Goal: Task Accomplishment & Management: Use online tool/utility

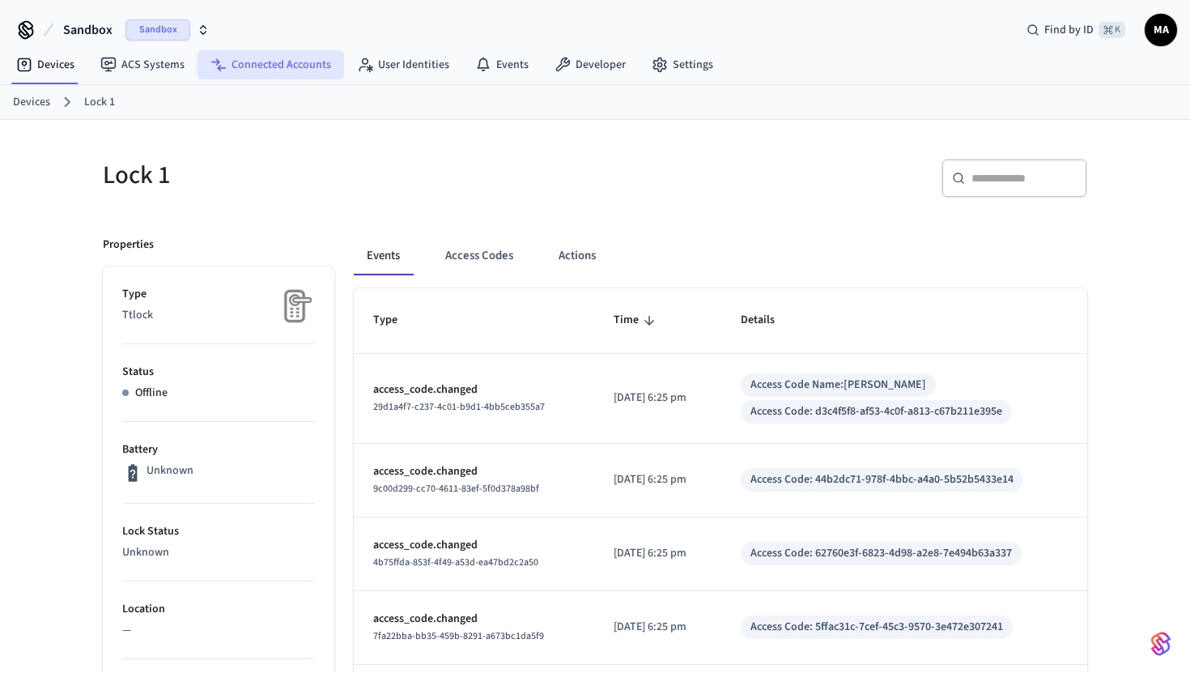
click at [281, 63] on link "Connected Accounts" at bounding box center [271, 64] width 147 height 29
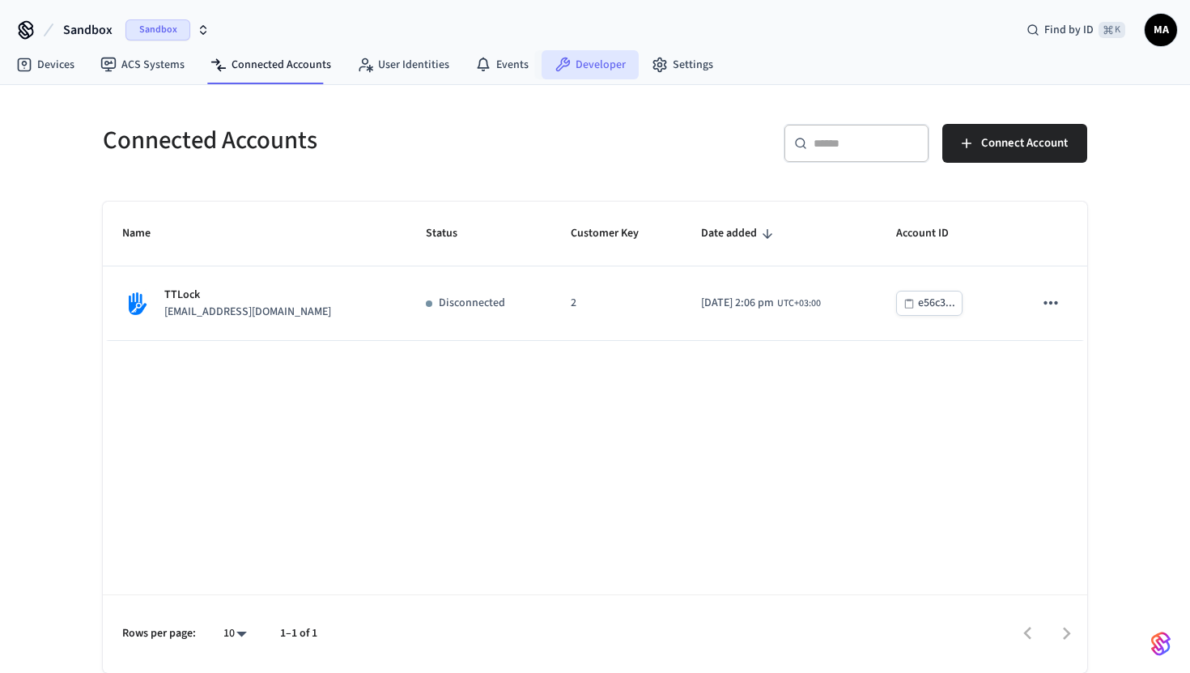
click at [585, 61] on link "Developer" at bounding box center [590, 64] width 97 height 29
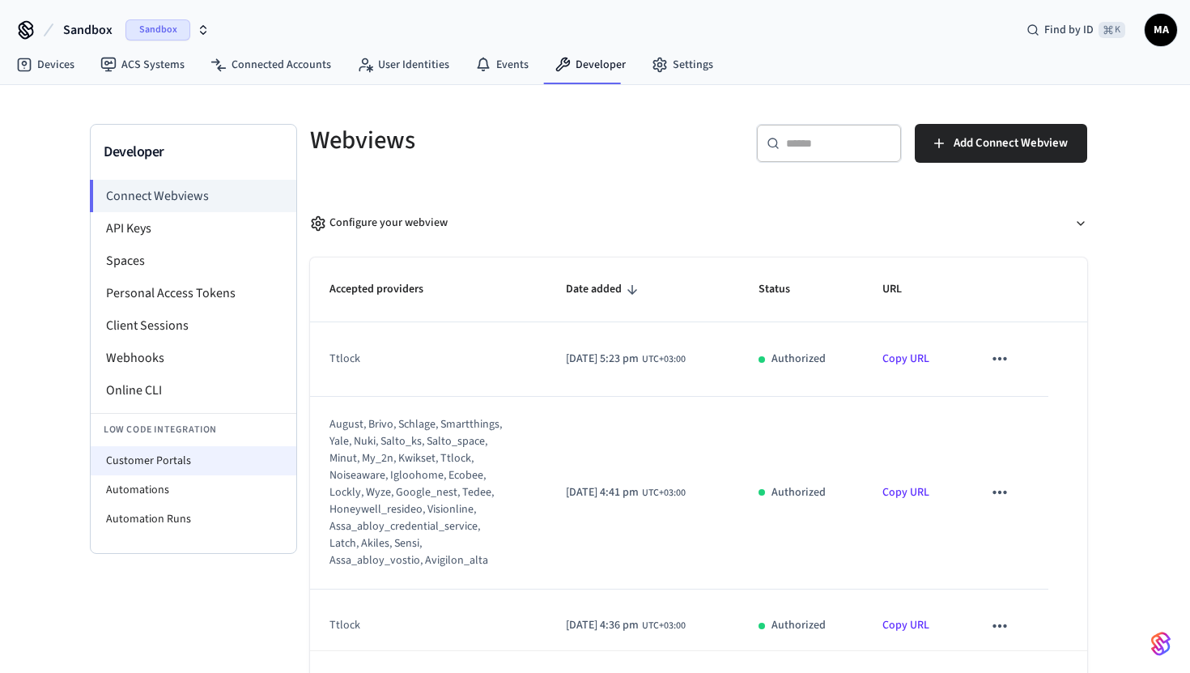
click at [265, 462] on li "Customer Portals" at bounding box center [194, 460] width 206 height 29
select select "**********"
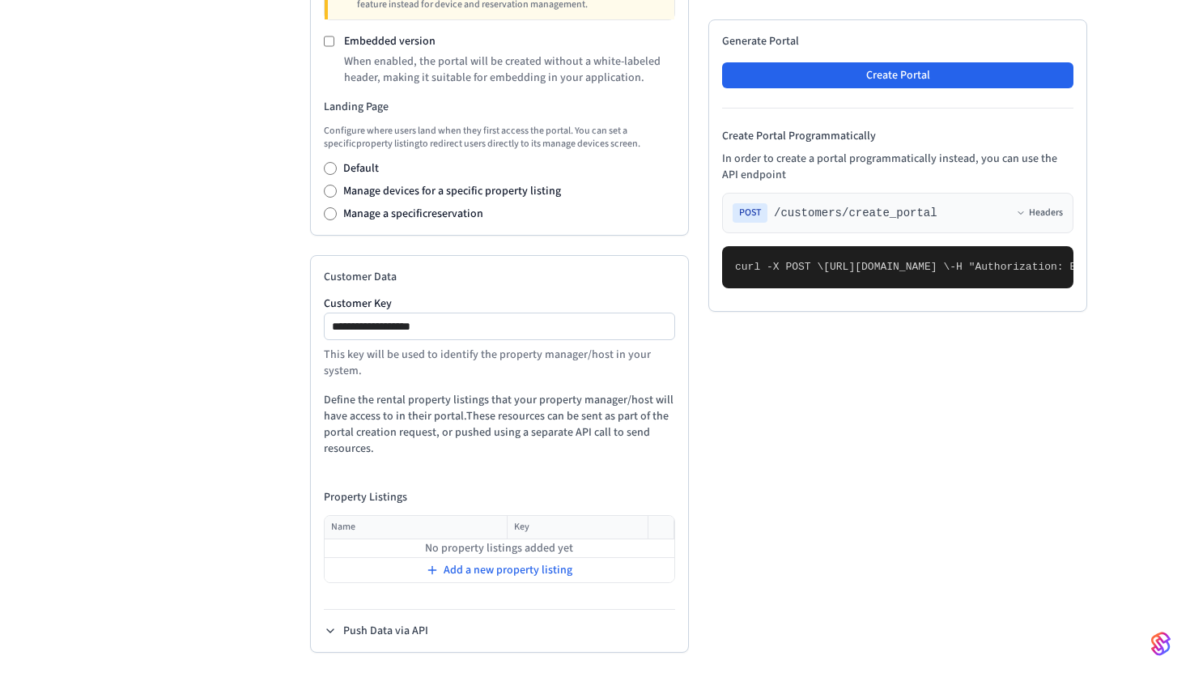
scroll to position [709, 0]
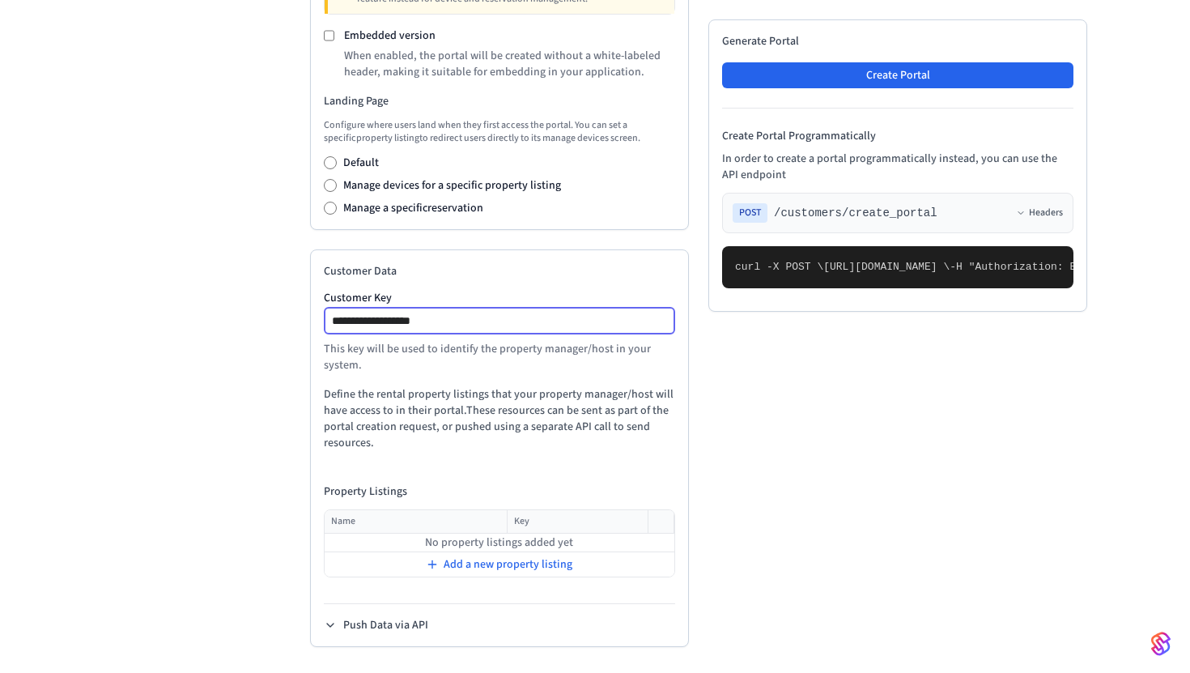
click at [514, 329] on input "**********" at bounding box center [501, 320] width 350 height 19
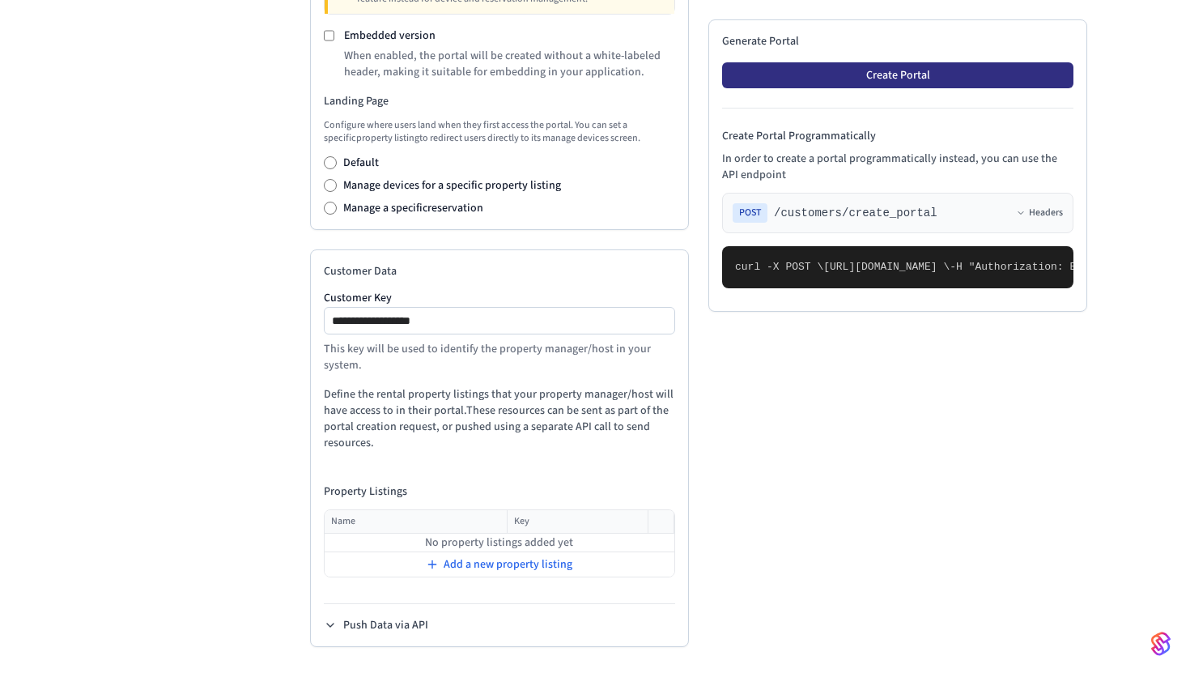
click at [899, 68] on button "Create Portal" at bounding box center [897, 75] width 351 height 26
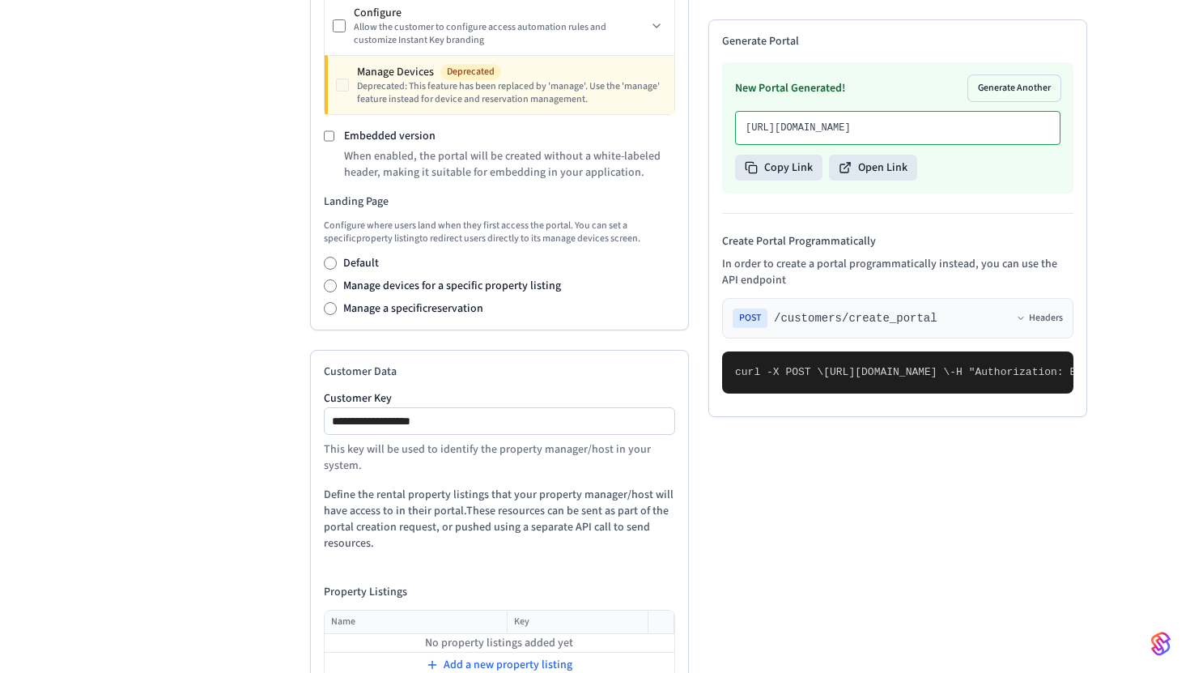
scroll to position [541, 0]
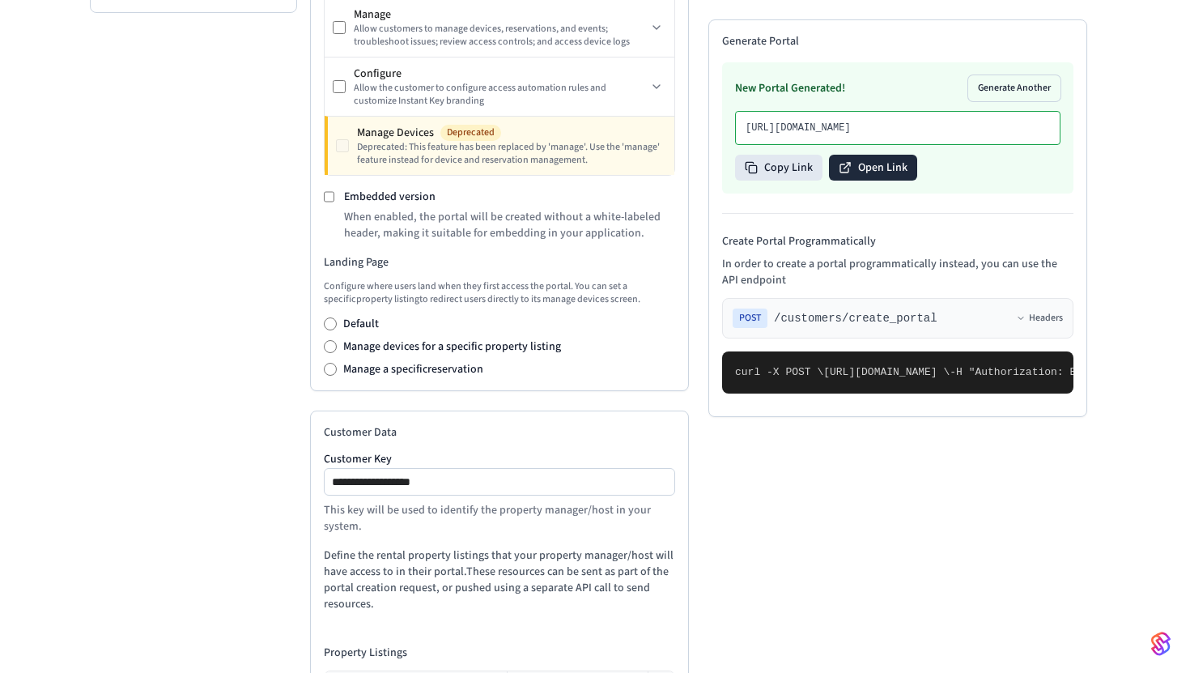
click at [865, 181] on button "Open Link" at bounding box center [873, 168] width 88 height 26
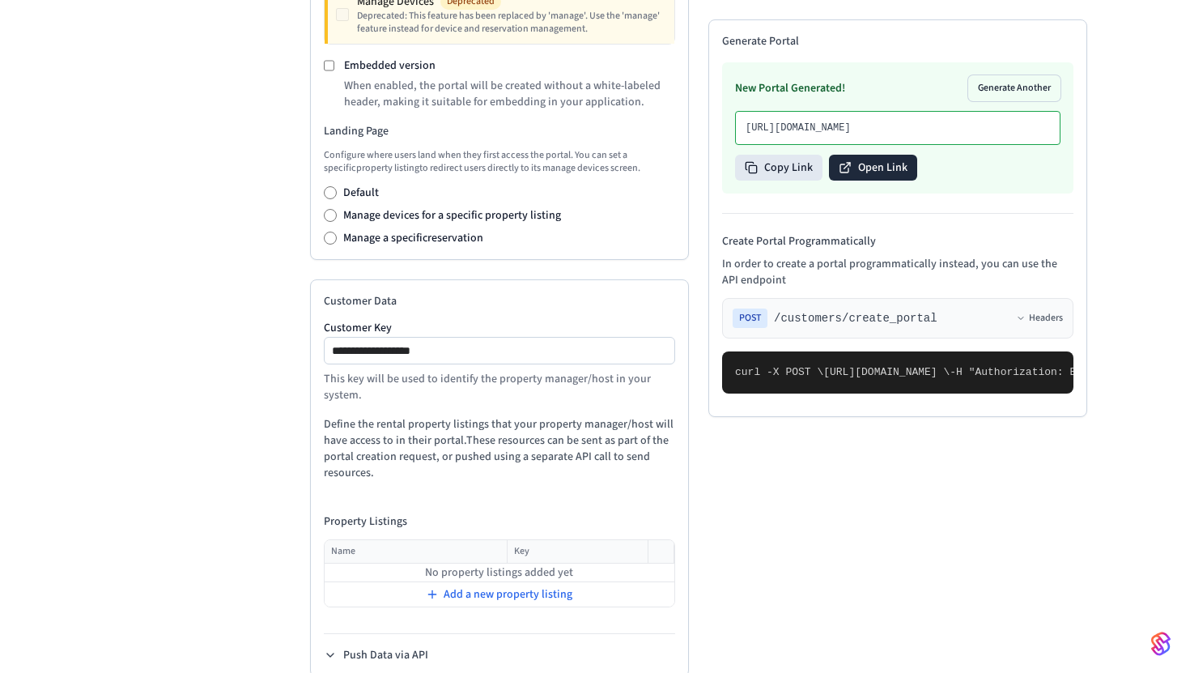
scroll to position [695, 0]
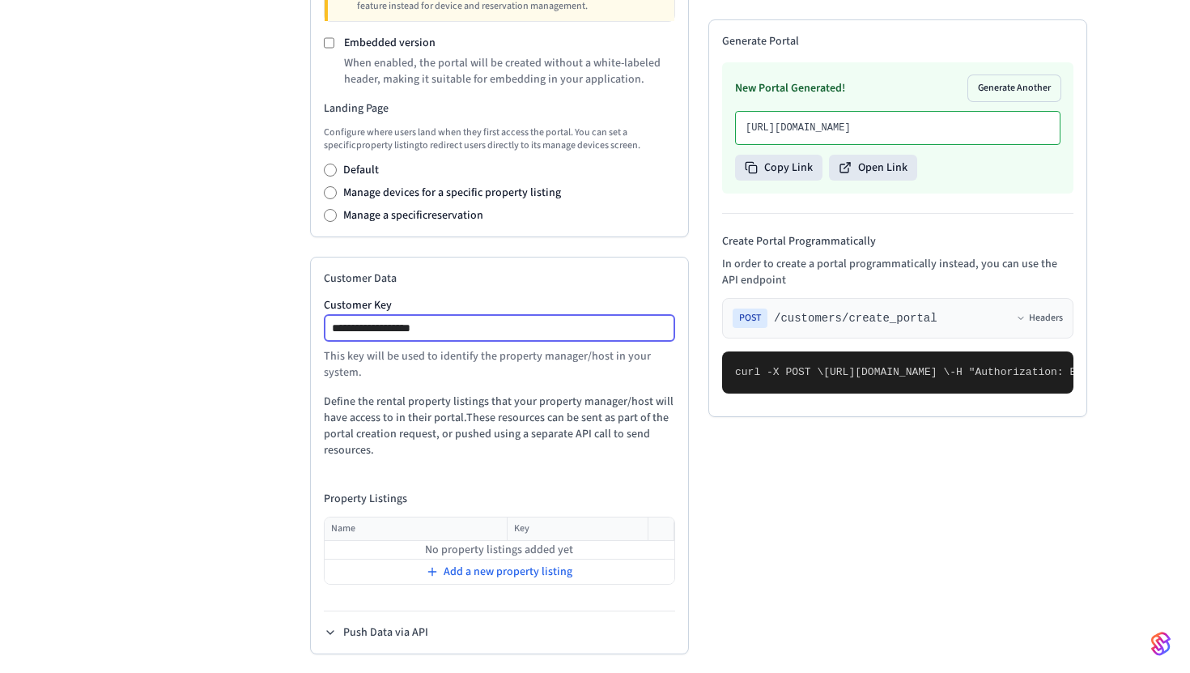
click at [462, 333] on input "**********" at bounding box center [501, 327] width 350 height 19
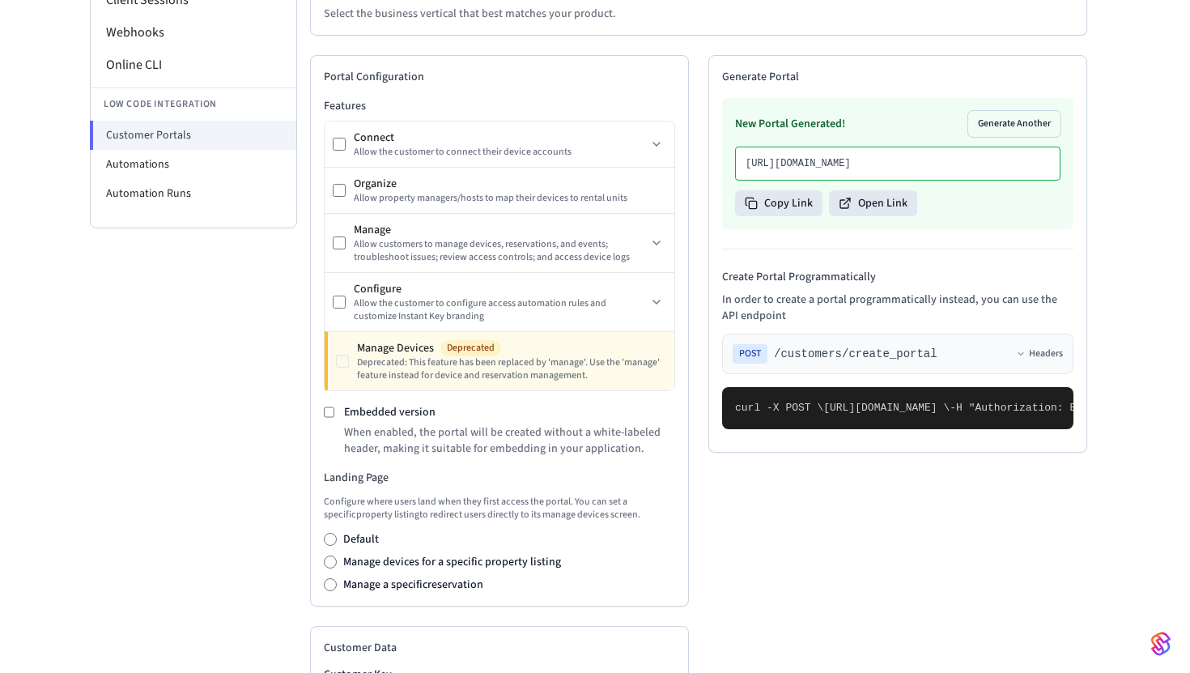
scroll to position [0, 0]
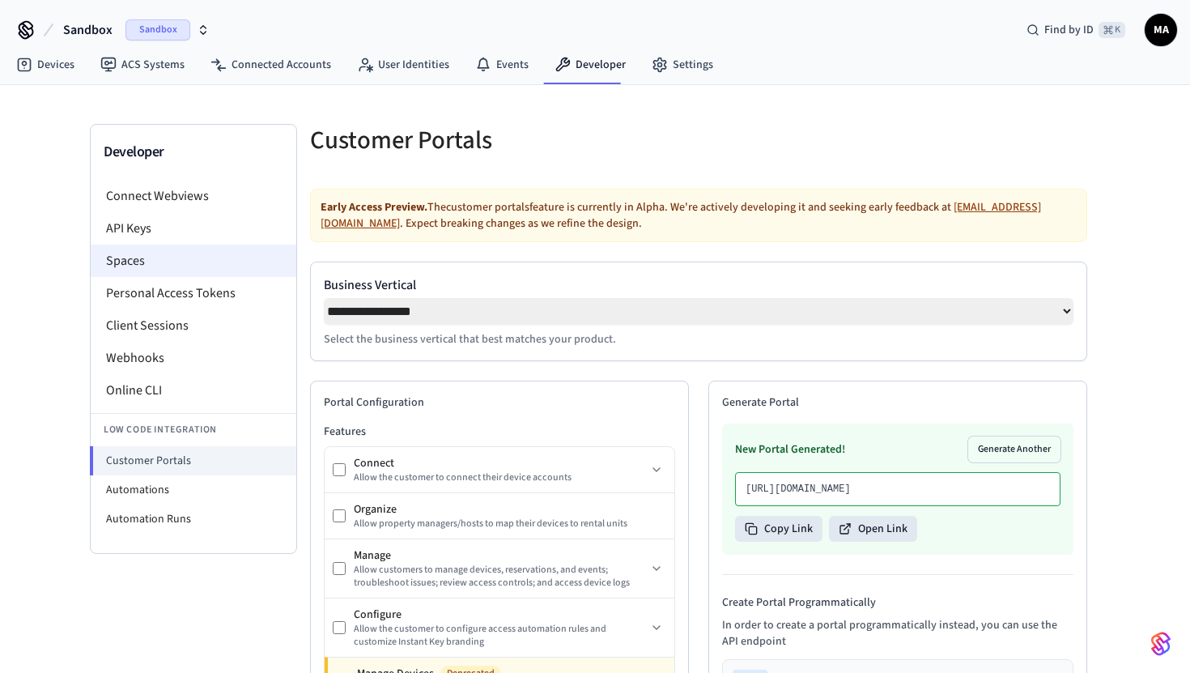
click at [152, 262] on li "Spaces" at bounding box center [194, 261] width 206 height 32
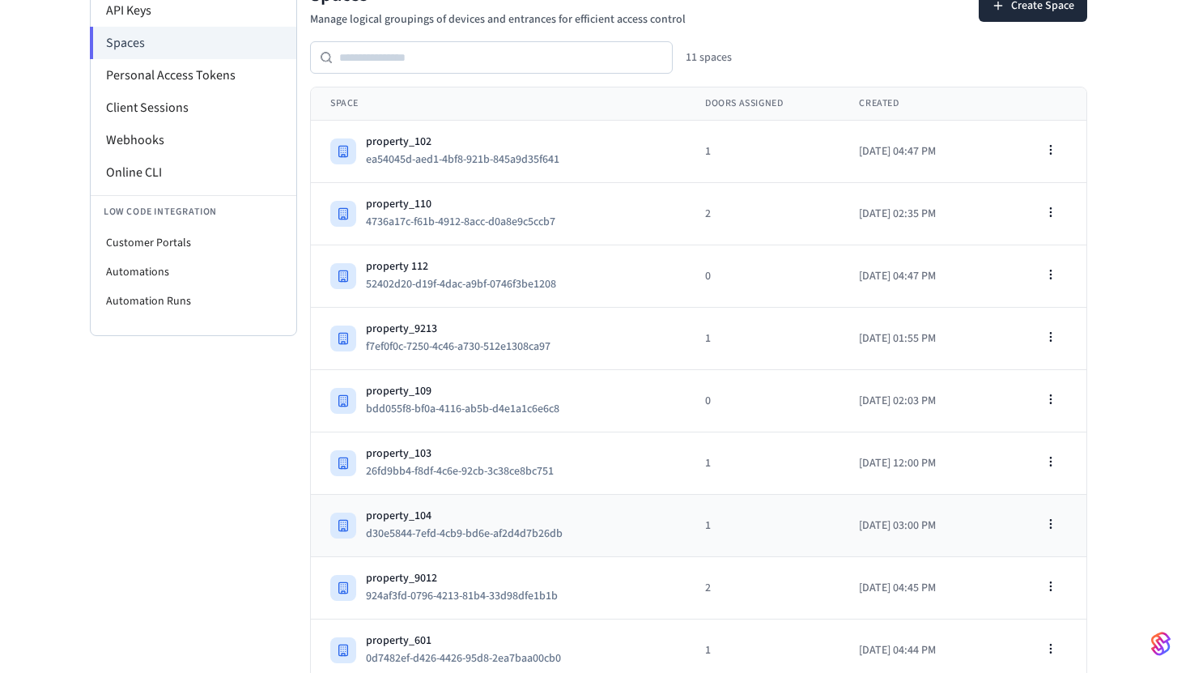
scroll to position [351, 0]
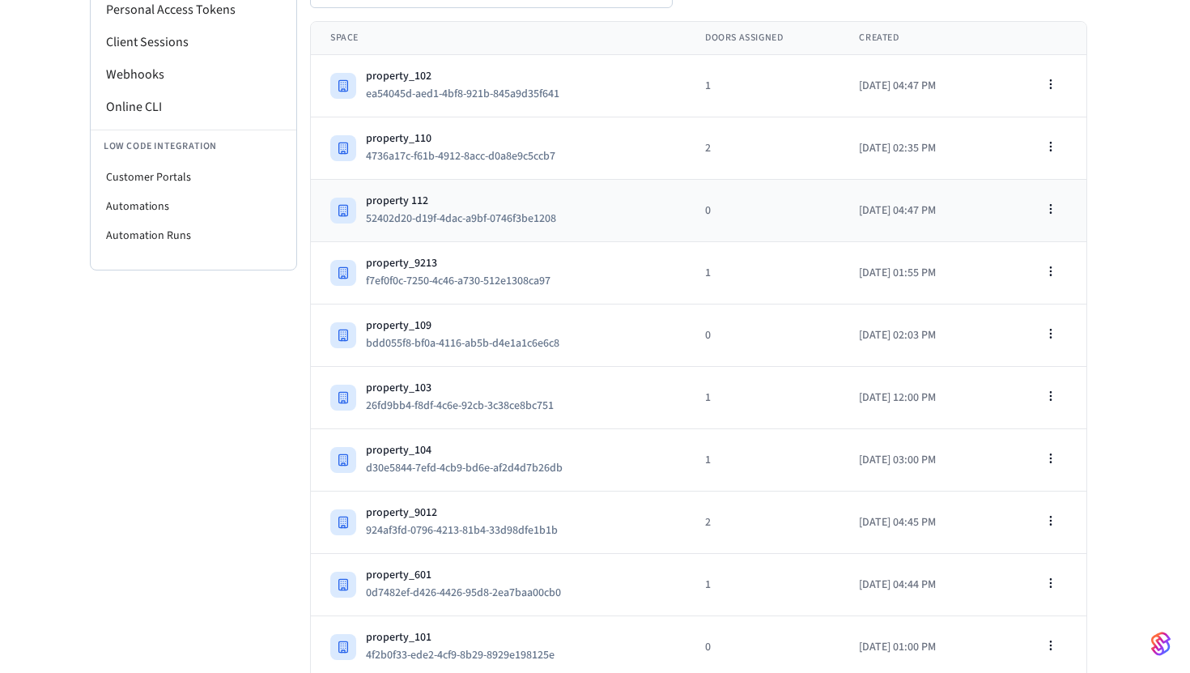
scroll to position [351, 0]
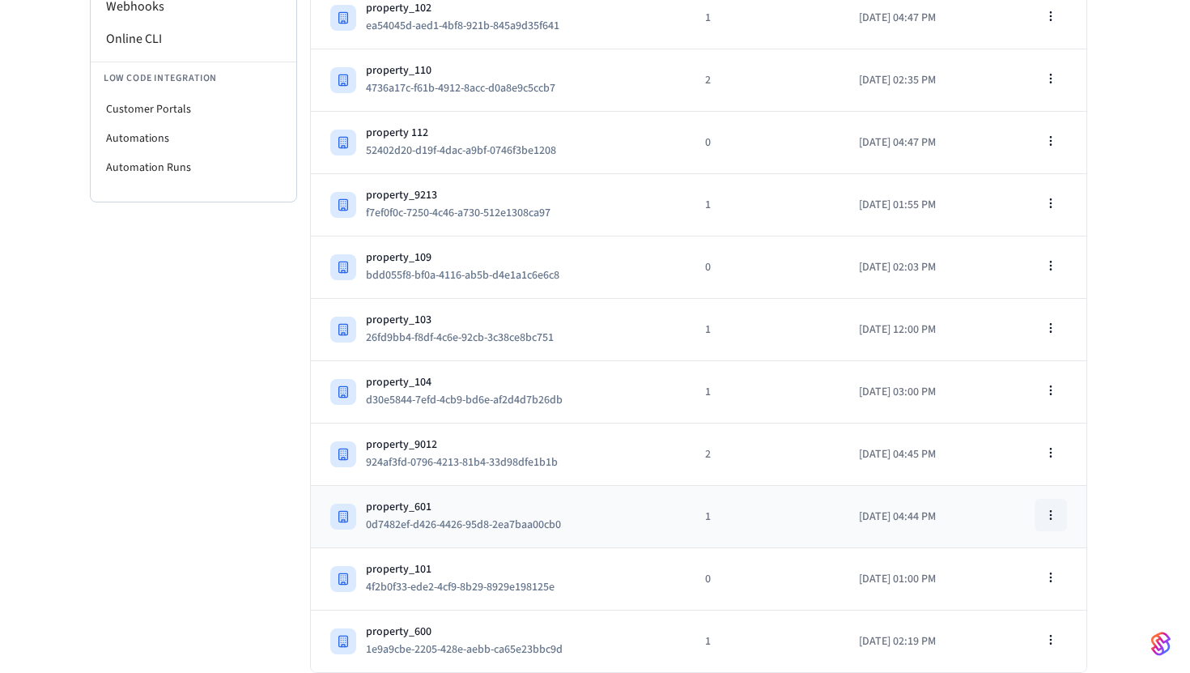
click at [1053, 518] on icon "button" at bounding box center [1051, 515] width 13 height 13
click at [995, 552] on div "View Space" at bounding box center [1009, 552] width 109 height 26
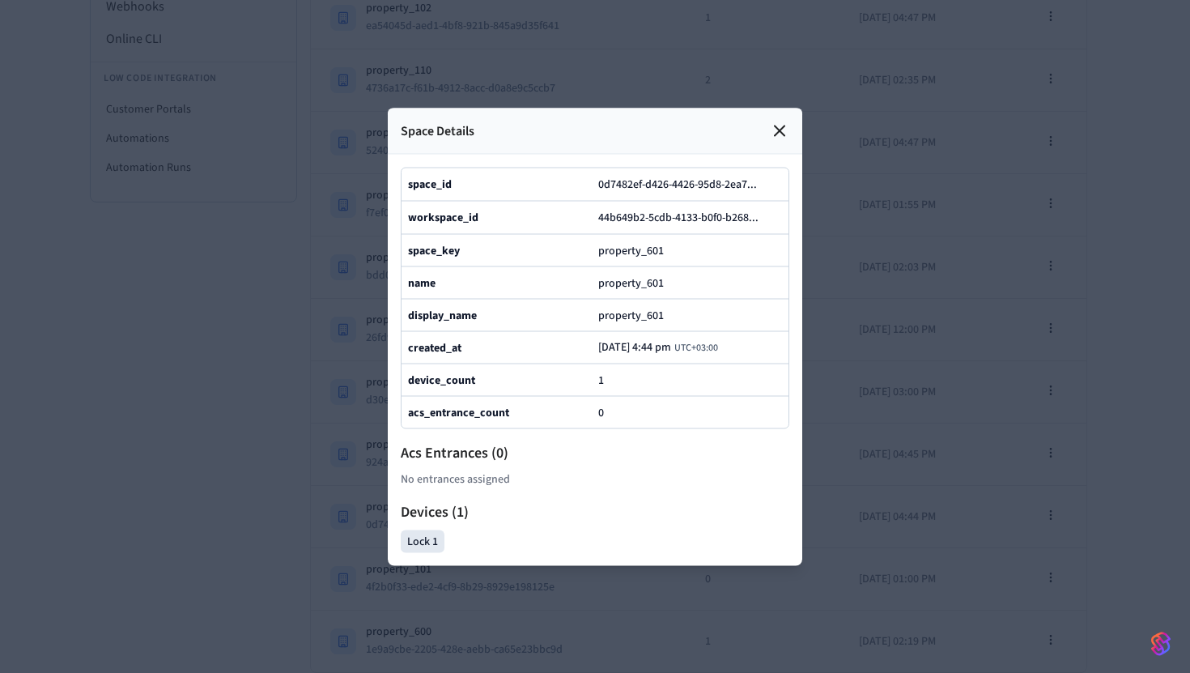
click at [777, 128] on icon at bounding box center [780, 131] width 10 height 10
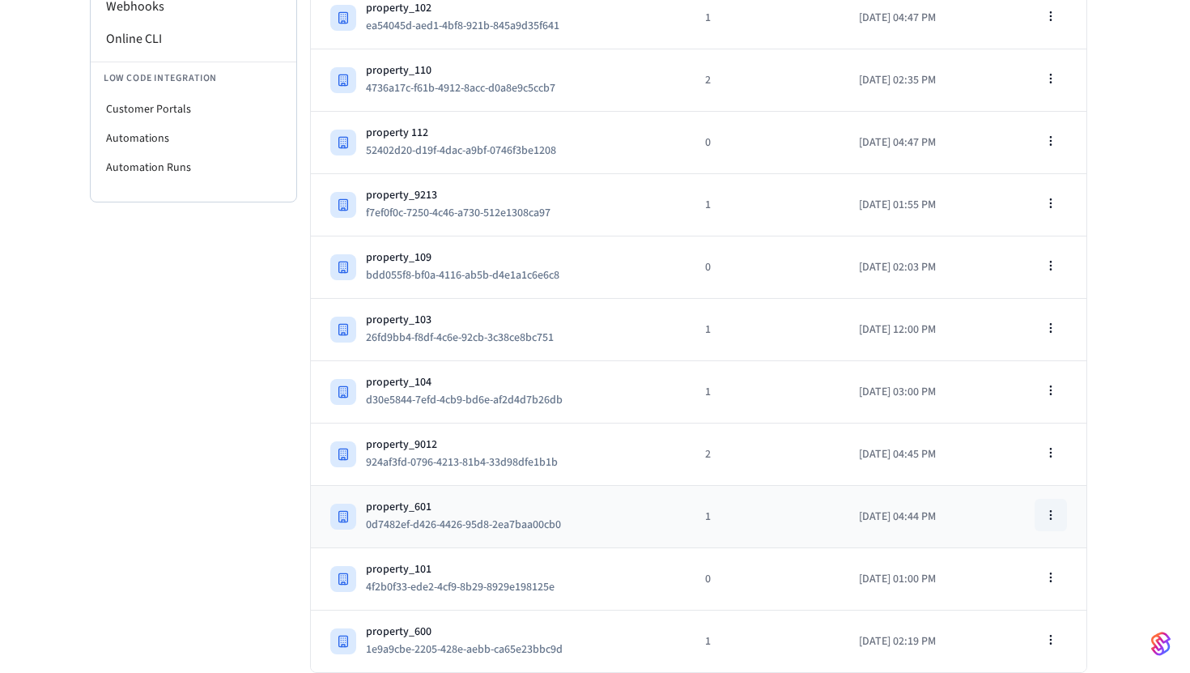
click at [1054, 515] on icon "button" at bounding box center [1051, 515] width 13 height 13
click at [1007, 587] on div "Edit Space" at bounding box center [1009, 577] width 109 height 26
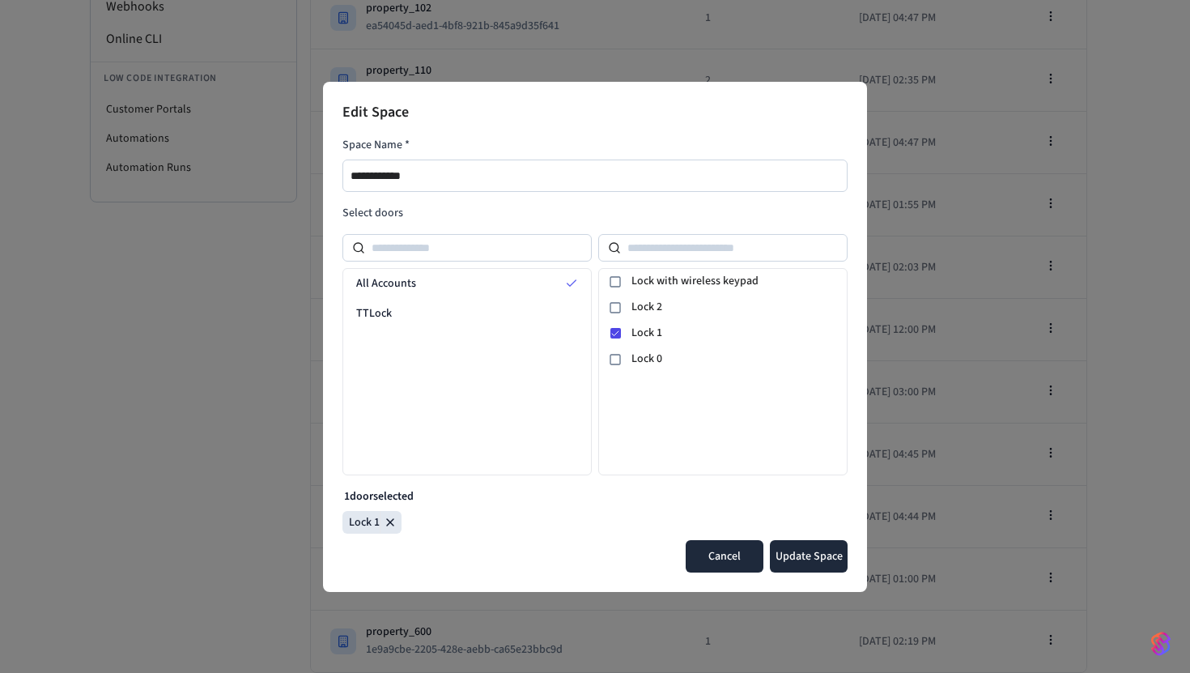
click at [719, 556] on button "Cancel" at bounding box center [725, 556] width 78 height 32
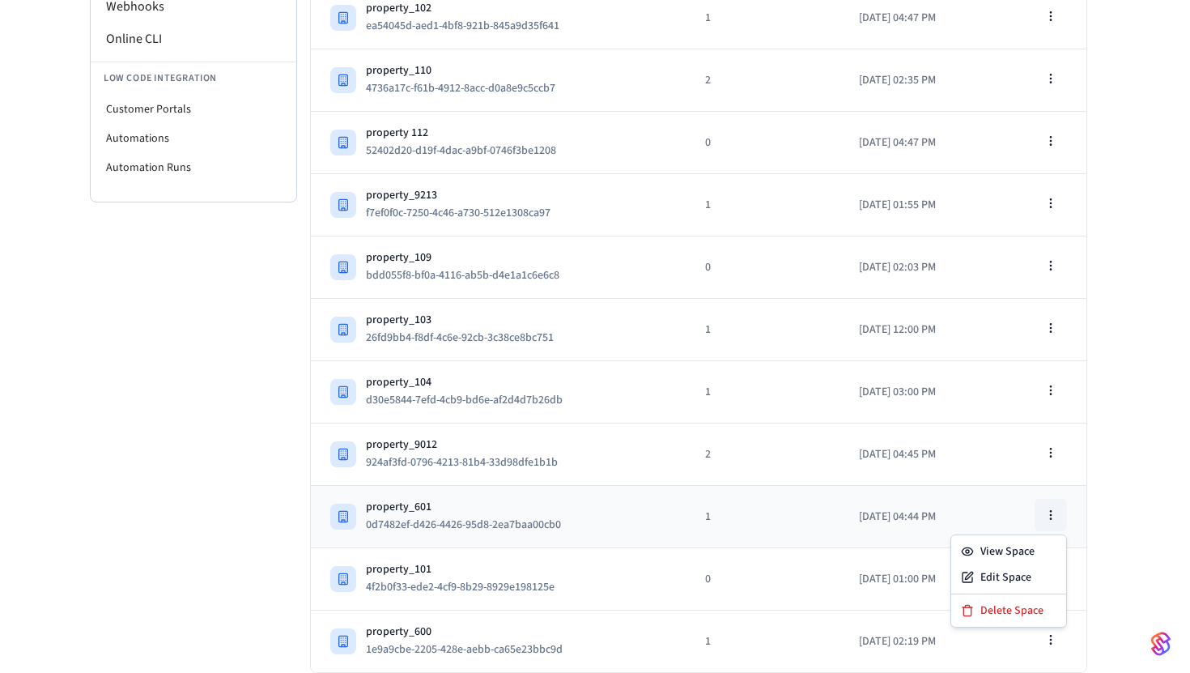
click at [1050, 519] on circle "button" at bounding box center [1050, 518] width 1 height 1
click at [998, 555] on div "View Space" at bounding box center [1009, 552] width 109 height 26
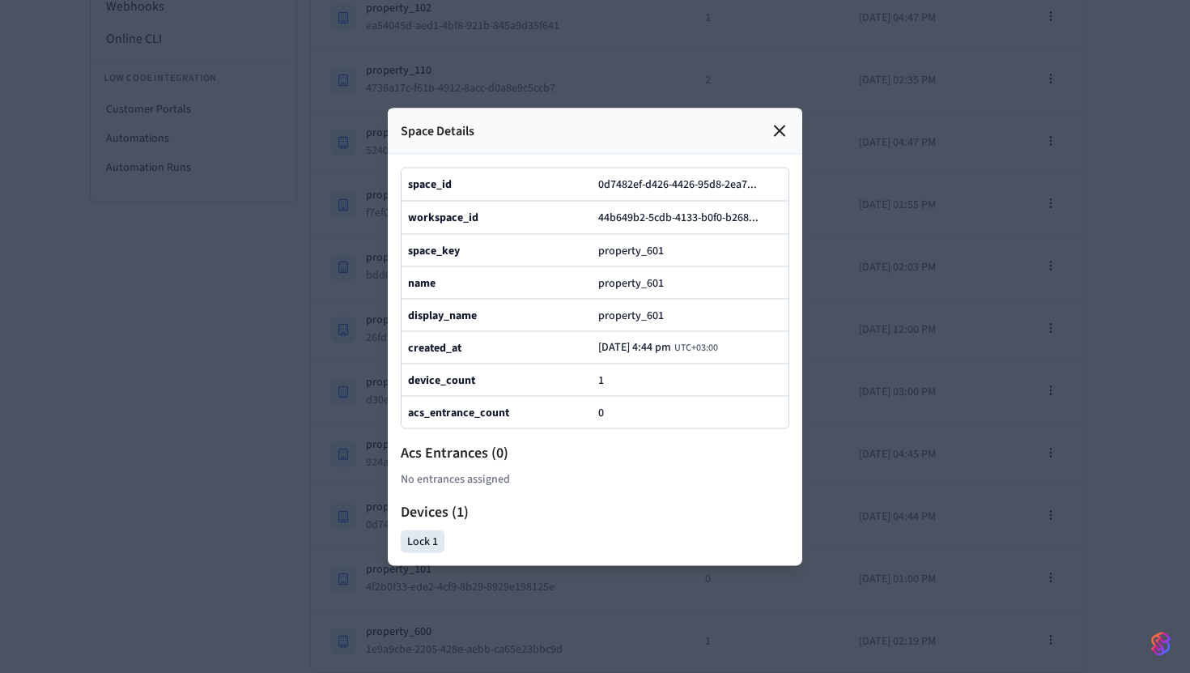
click at [776, 133] on icon at bounding box center [780, 131] width 10 height 10
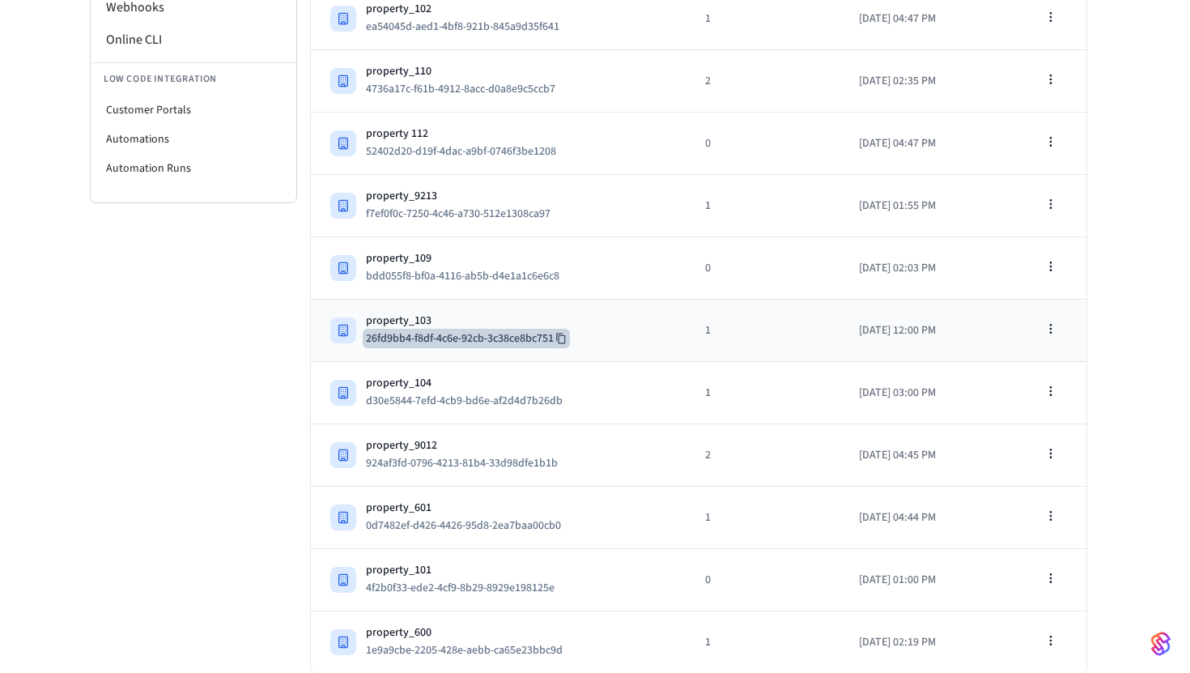
scroll to position [0, 0]
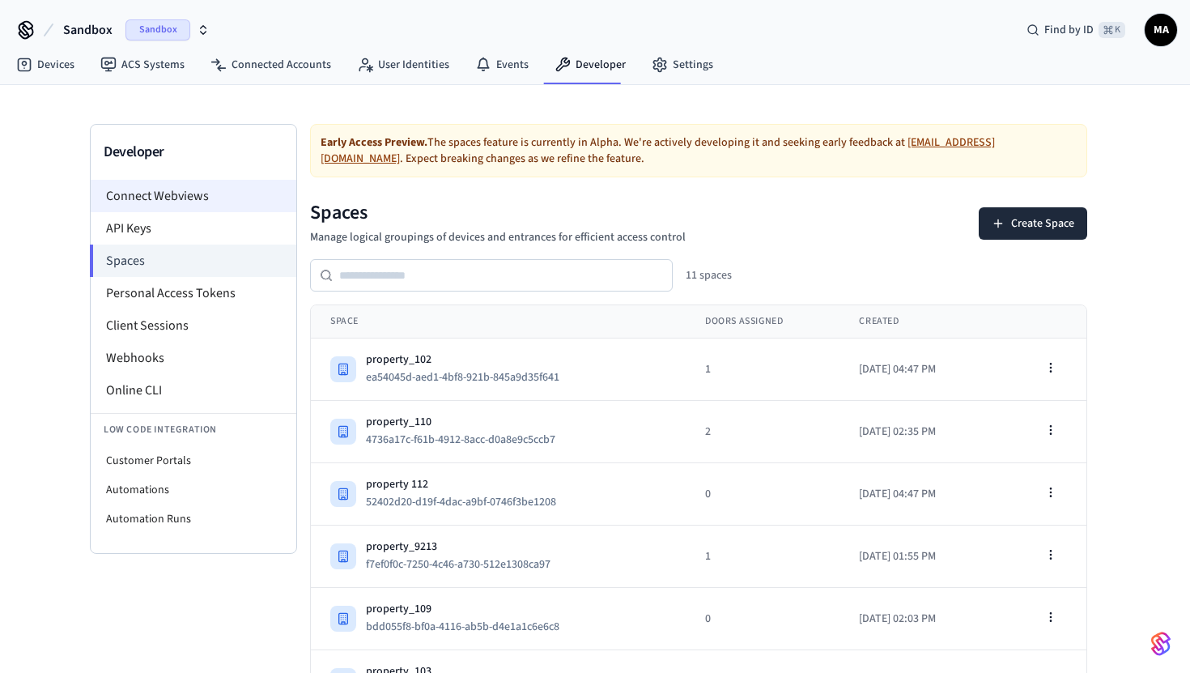
click at [263, 188] on li "Connect Webviews" at bounding box center [194, 196] width 206 height 32
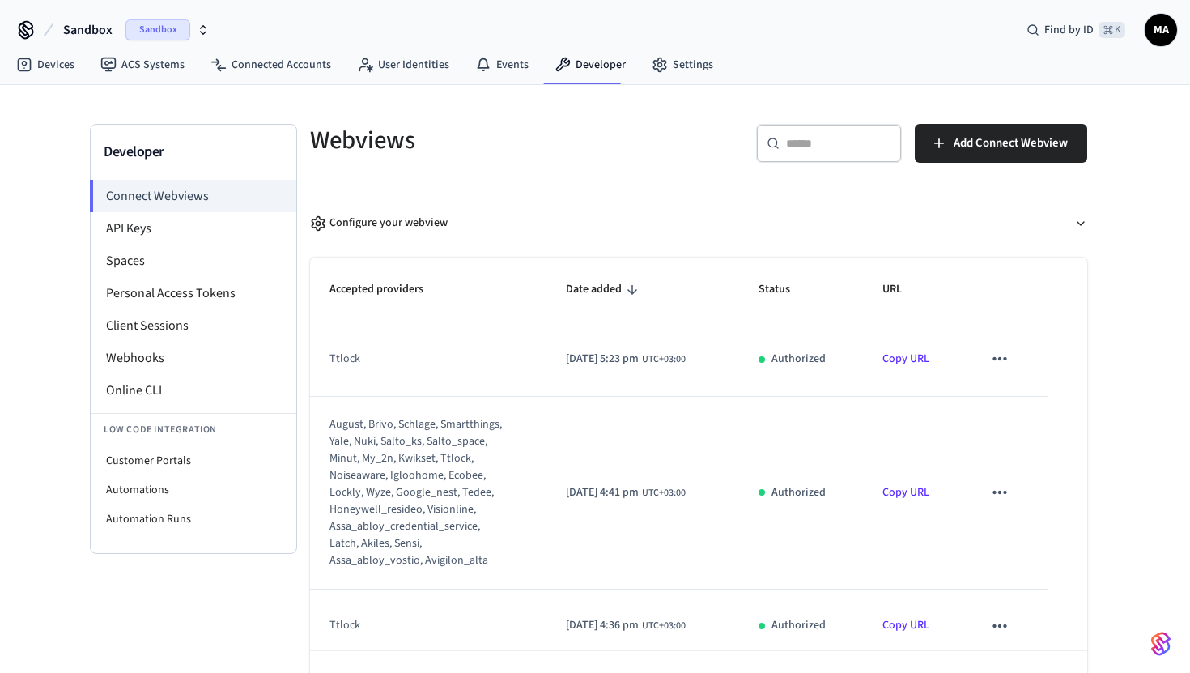
click at [1006, 352] on icon "sticky table" at bounding box center [1000, 358] width 21 height 21
click at [793, 419] on div at bounding box center [595, 336] width 1190 height 673
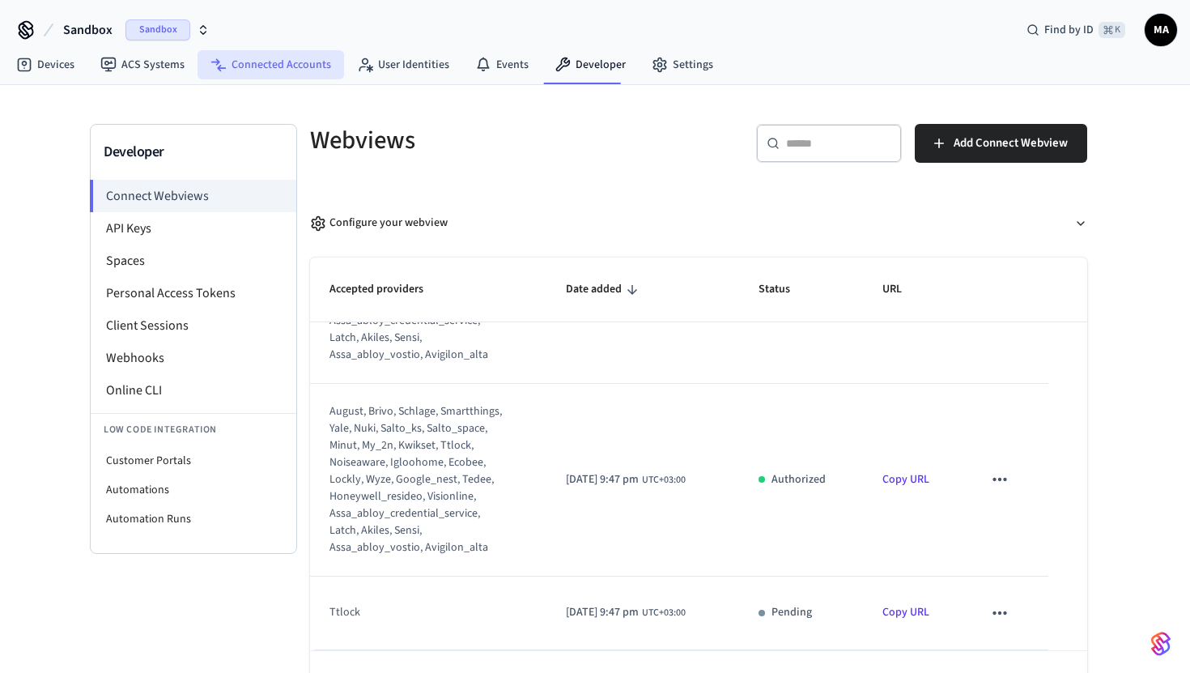
click at [264, 50] on link "Connected Accounts" at bounding box center [271, 64] width 147 height 29
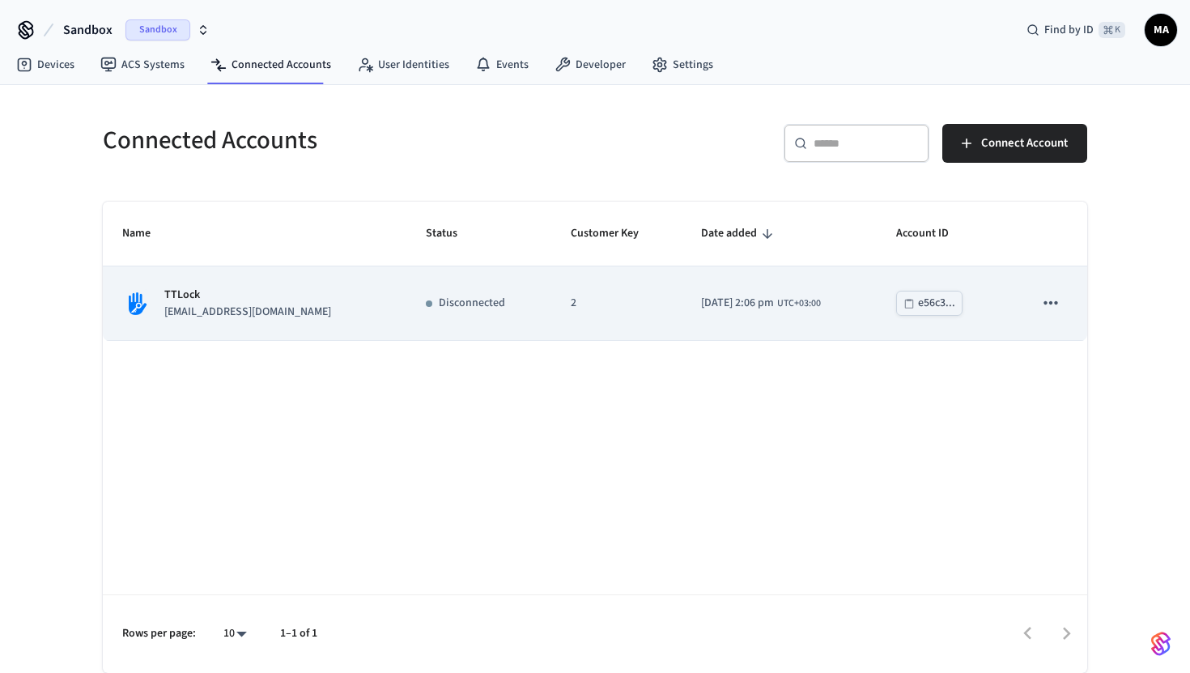
click at [432, 326] on td "Disconnected" at bounding box center [479, 303] width 145 height 74
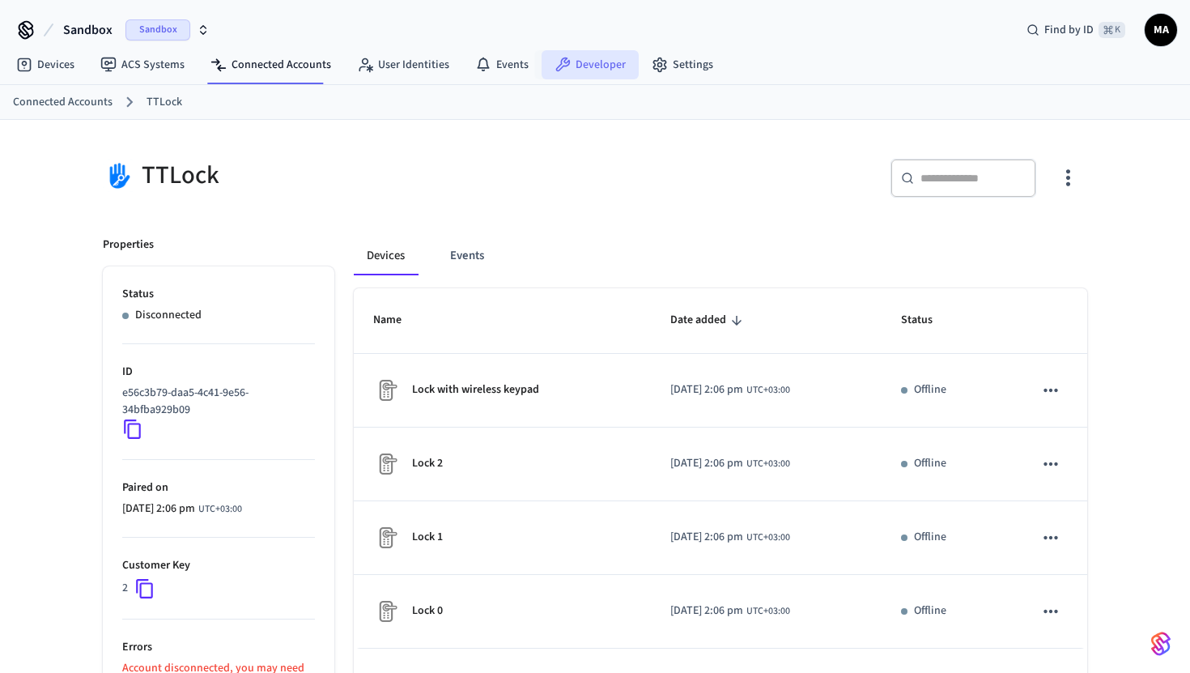
click at [601, 57] on link "Developer" at bounding box center [590, 64] width 97 height 29
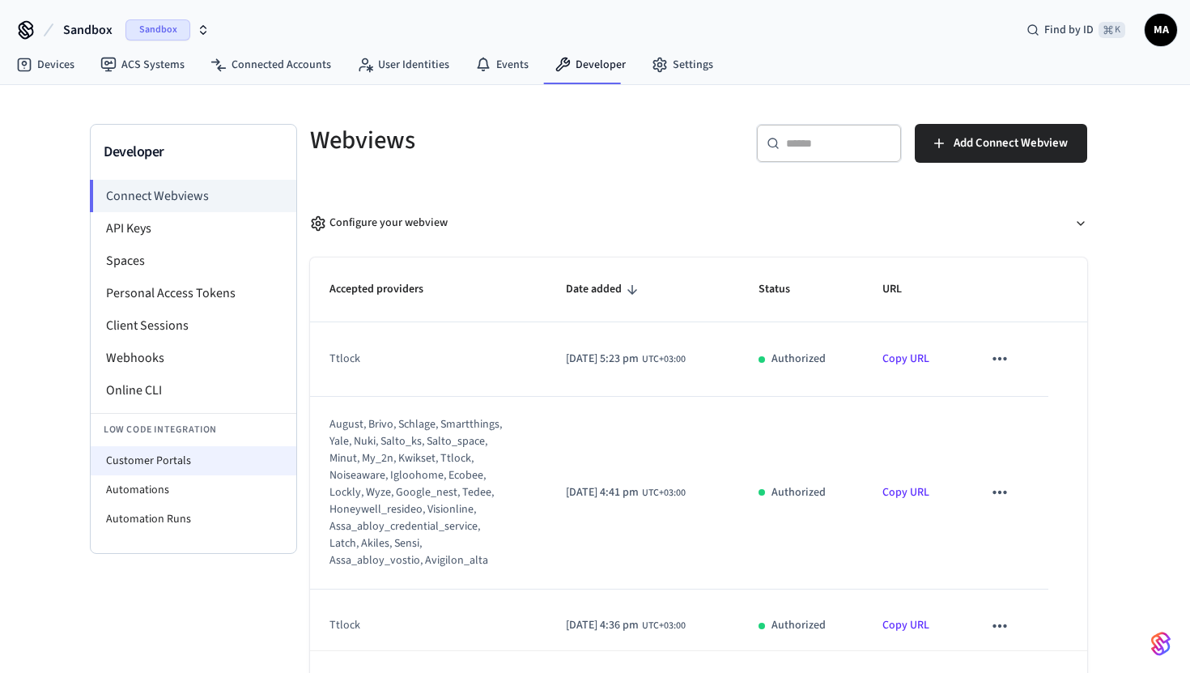
click at [184, 457] on li "Customer Portals" at bounding box center [194, 460] width 206 height 29
select select "**********"
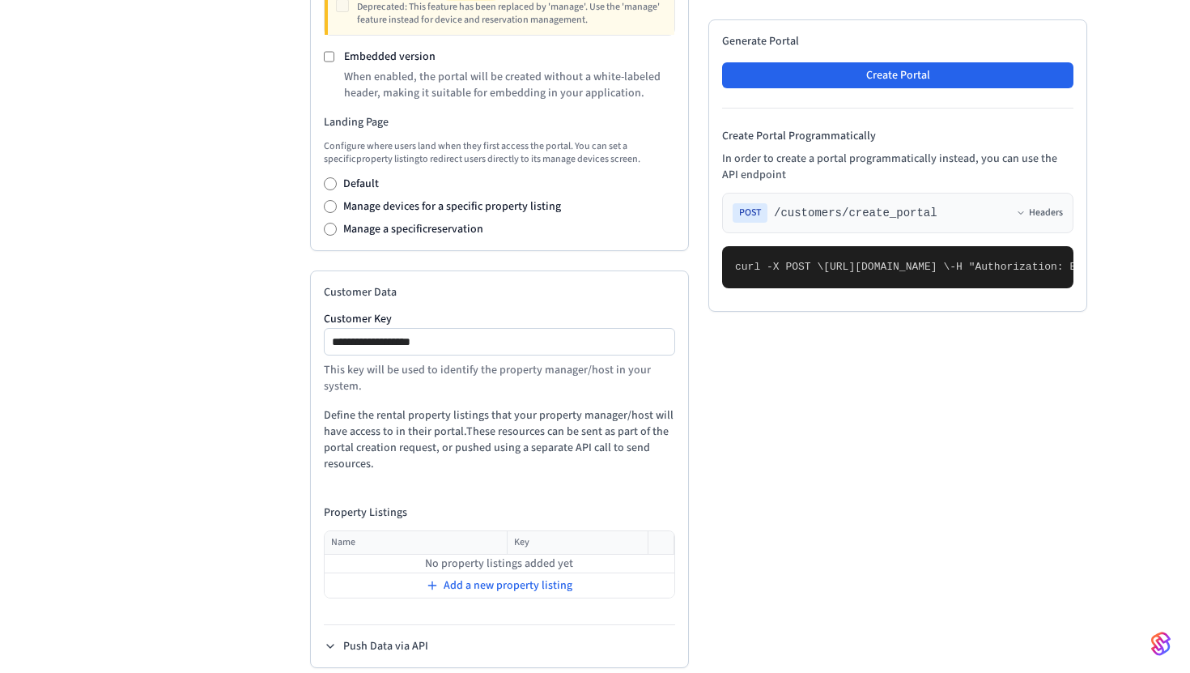
scroll to position [661, 0]
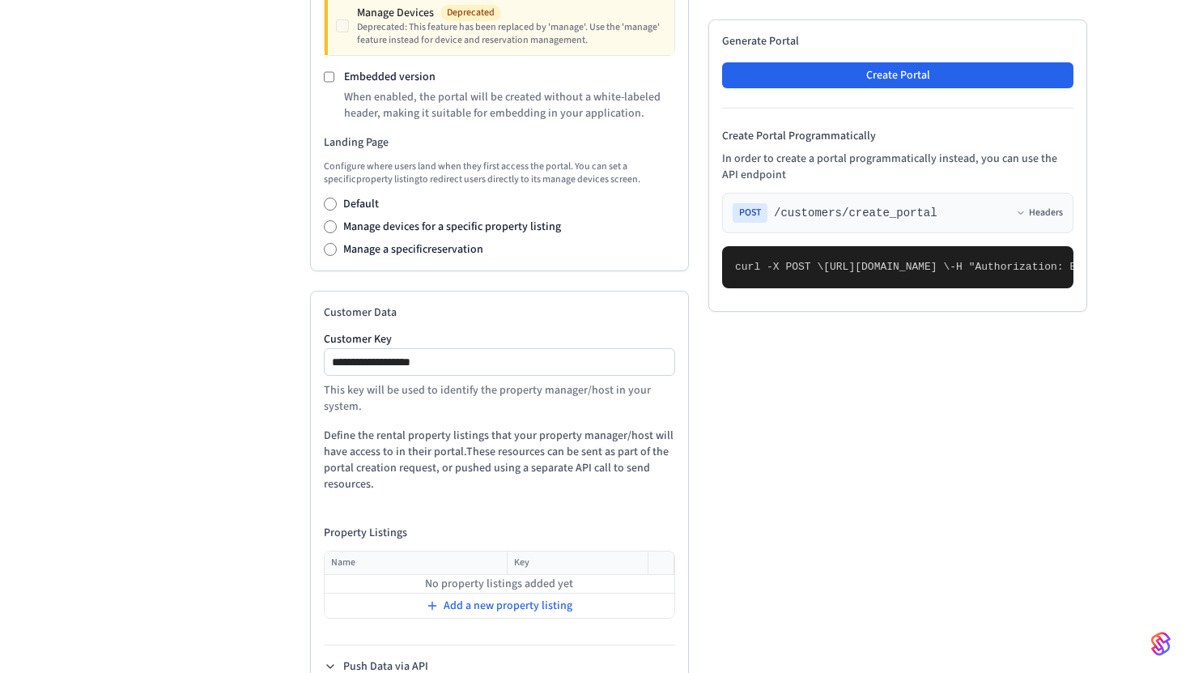
click at [482, 356] on div "**********" at bounding box center [499, 362] width 351 height 28
click at [471, 364] on input "**********" at bounding box center [501, 361] width 350 height 19
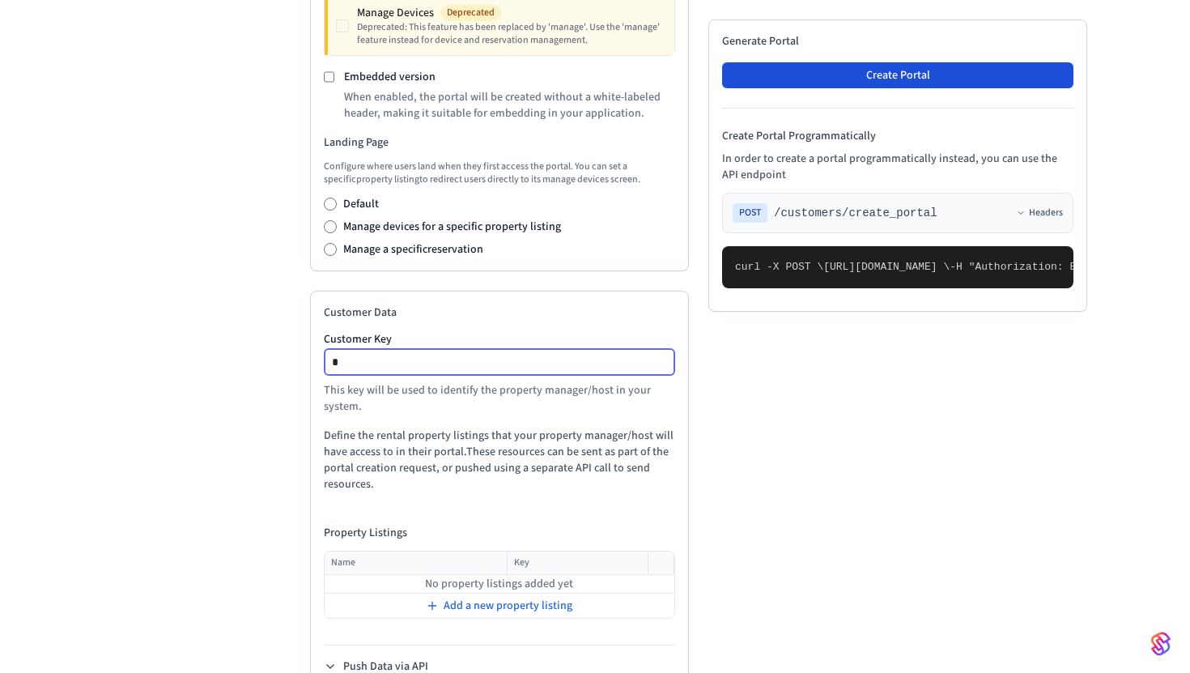
type input "*"
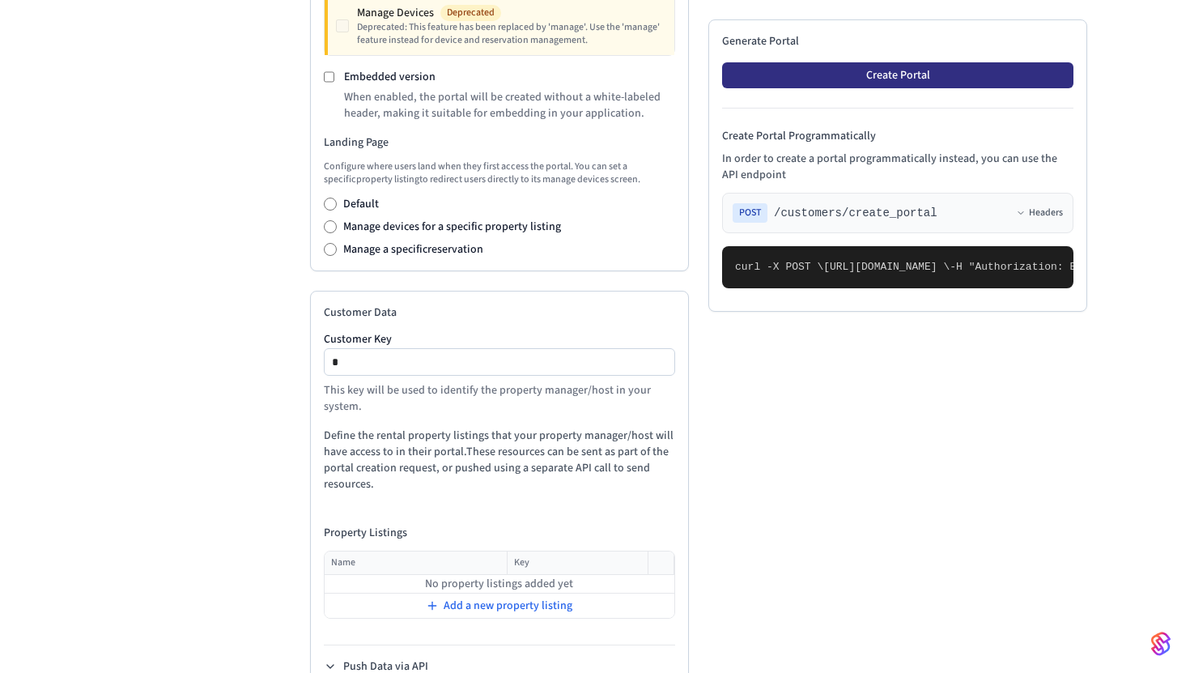
click at [878, 72] on button "Create Portal" at bounding box center [897, 75] width 351 height 26
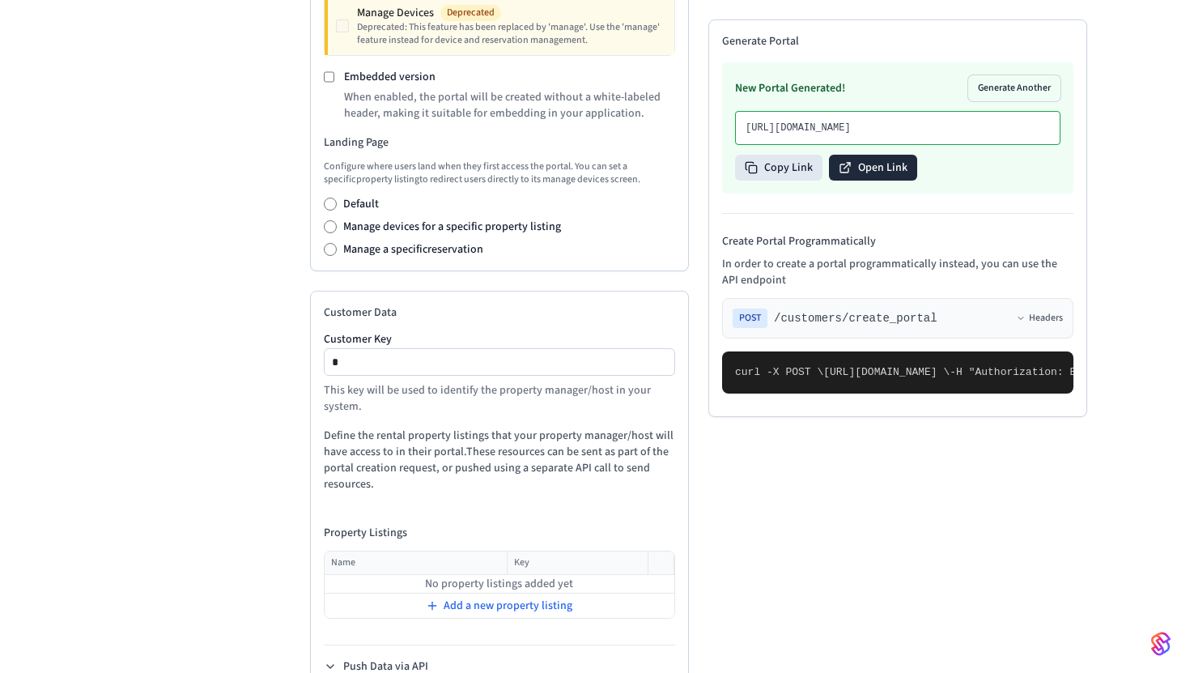
click at [879, 155] on button "Open Link" at bounding box center [873, 168] width 88 height 26
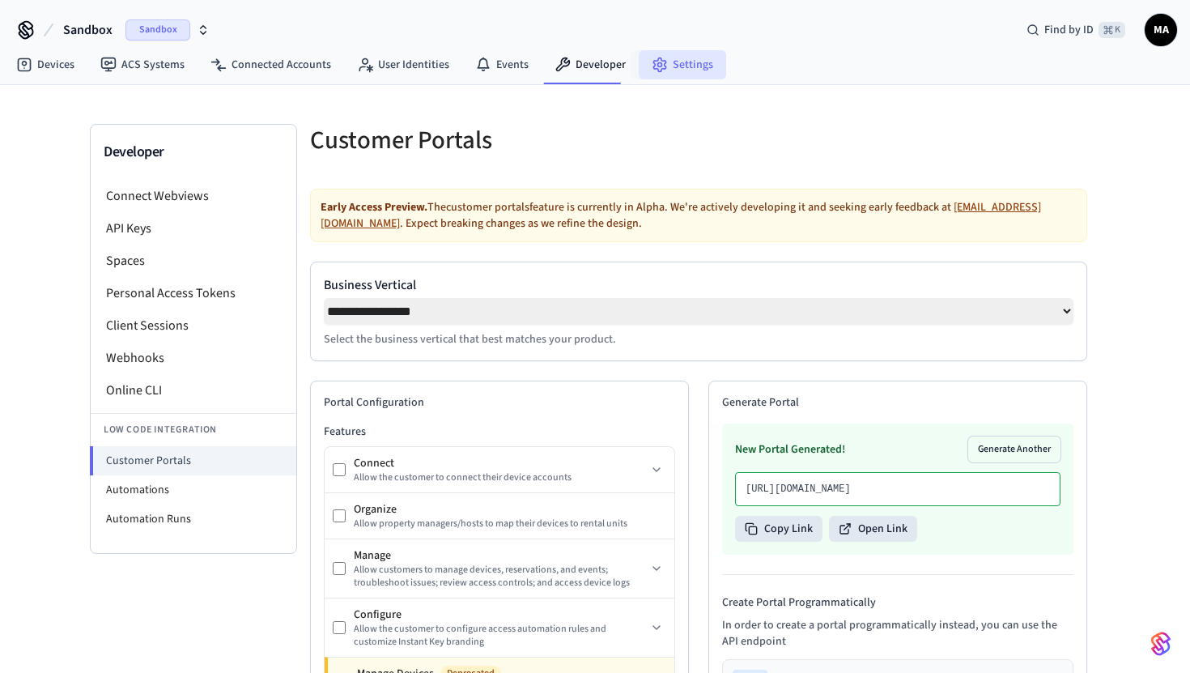
click at [654, 72] on icon at bounding box center [660, 65] width 16 height 16
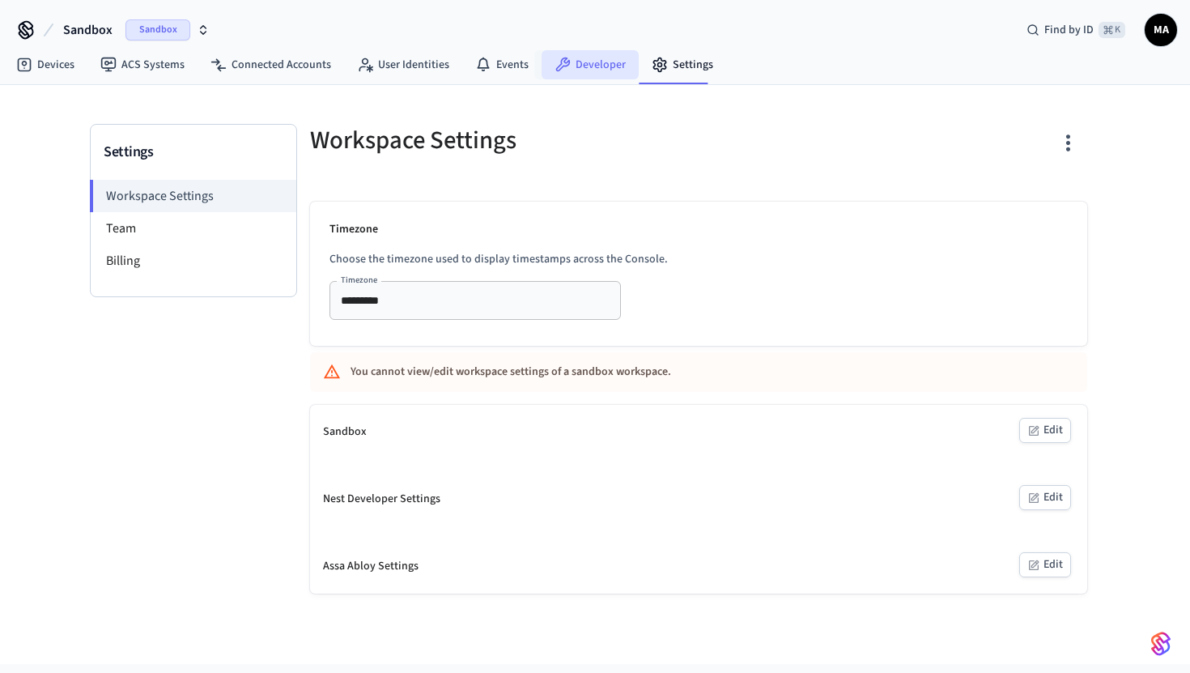
click at [585, 74] on link "Developer" at bounding box center [590, 64] width 97 height 29
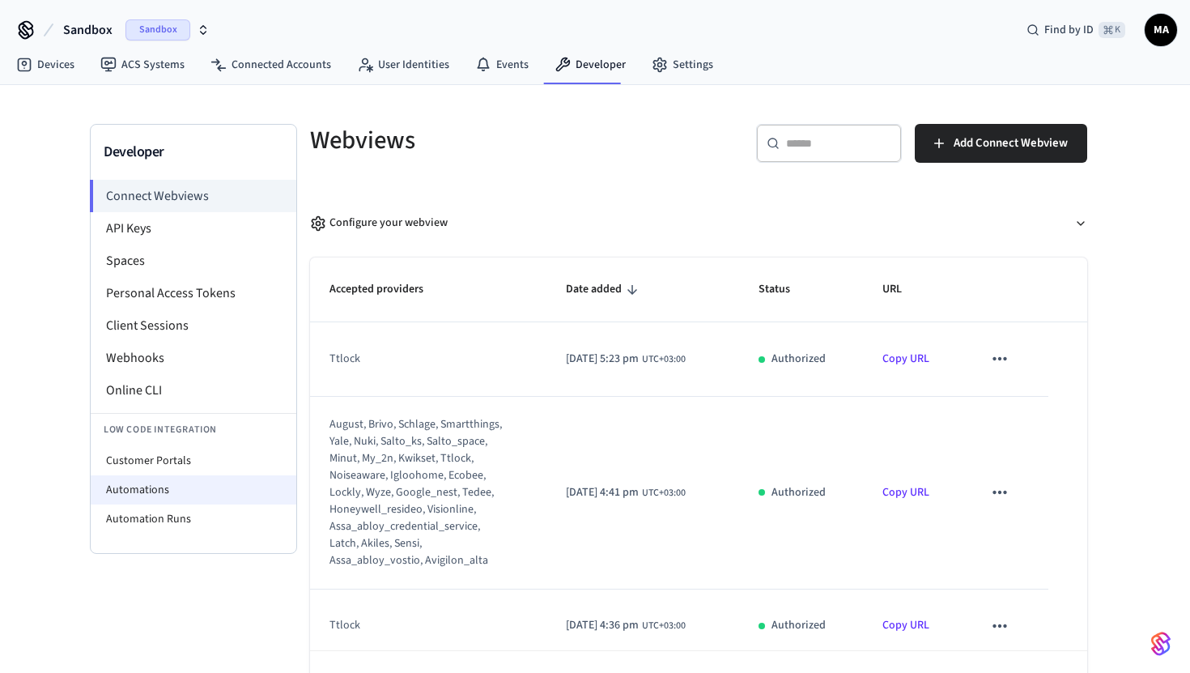
click at [146, 491] on li "Automations" at bounding box center [194, 489] width 206 height 29
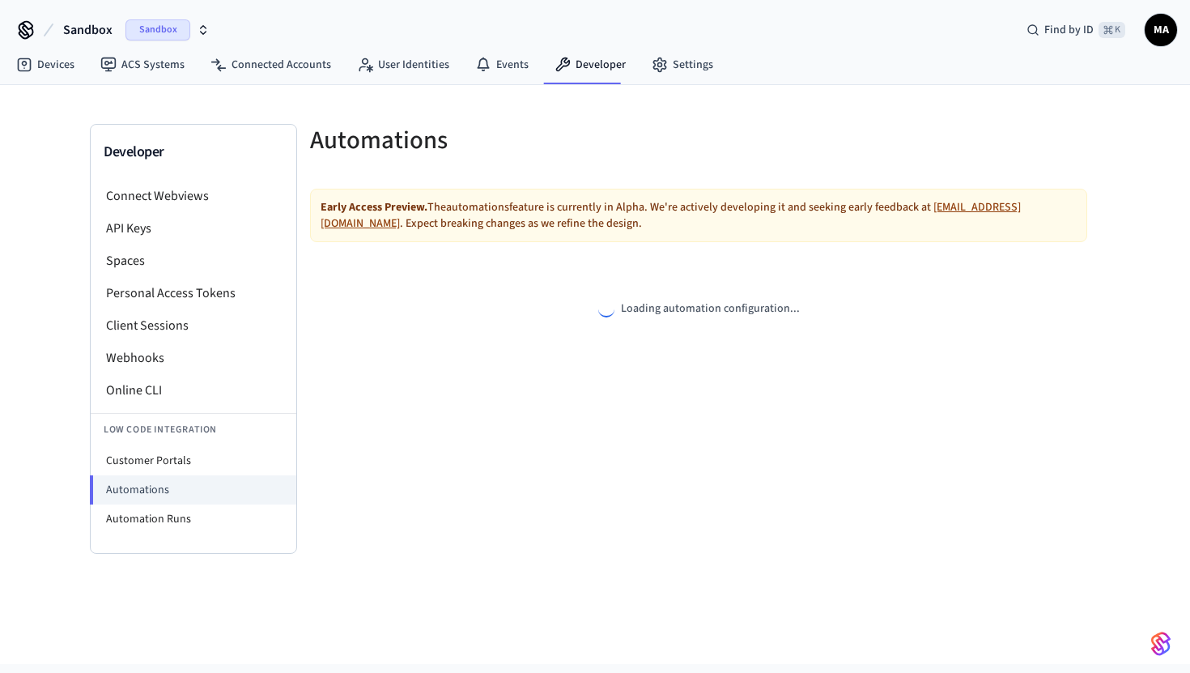
select select "**********"
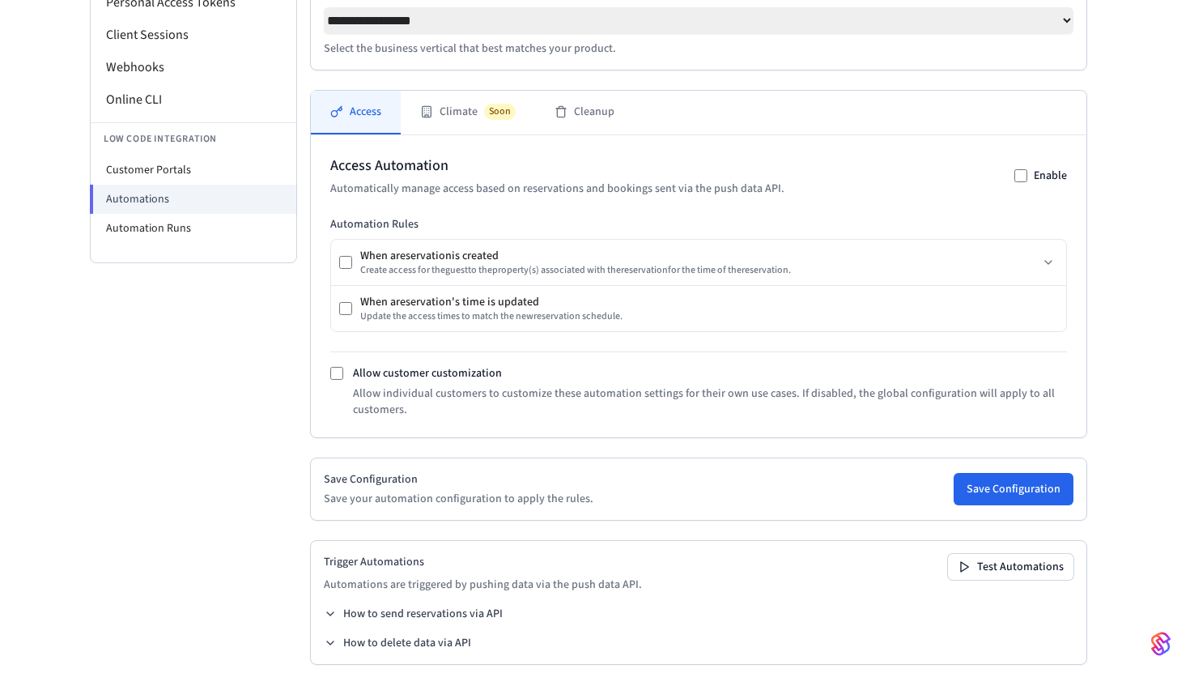
scroll to position [315, 0]
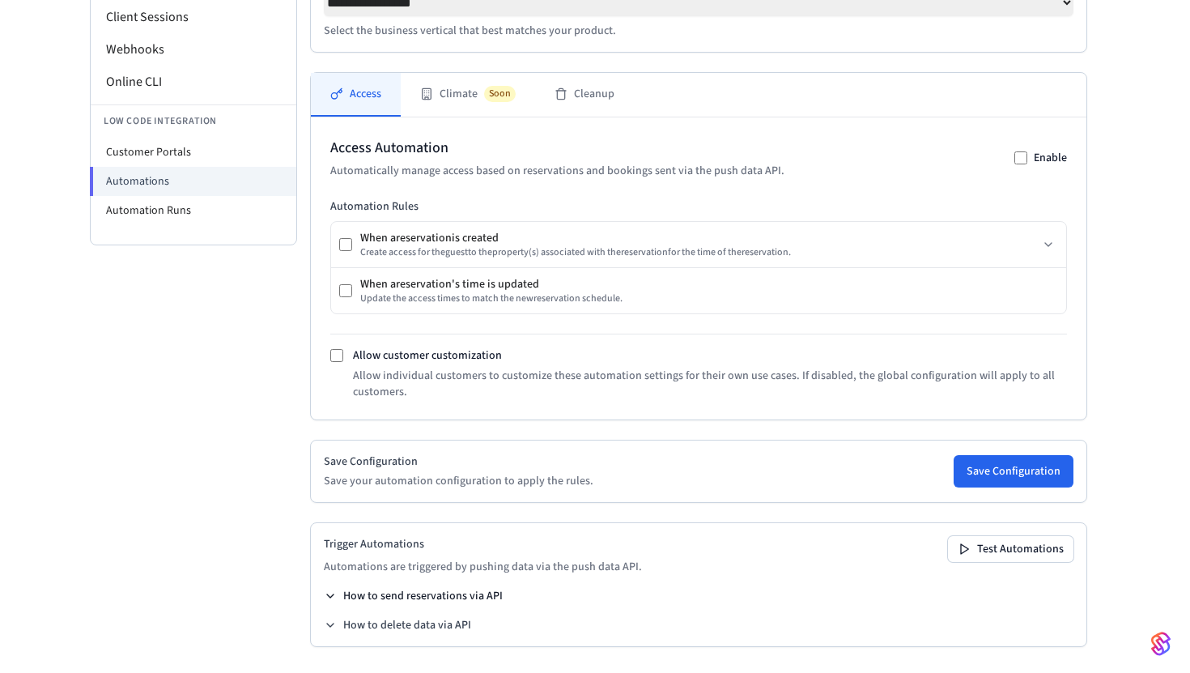
click at [329, 595] on icon at bounding box center [330, 595] width 6 height 3
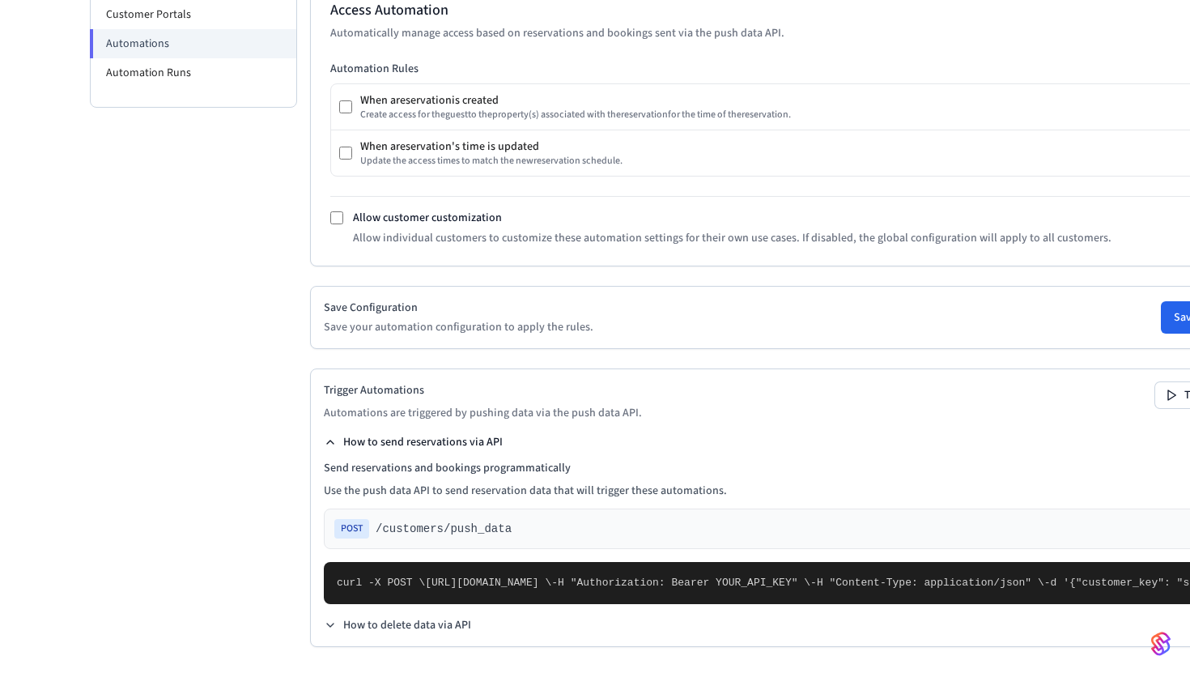
scroll to position [816, 0]
click at [335, 624] on icon at bounding box center [330, 625] width 13 height 13
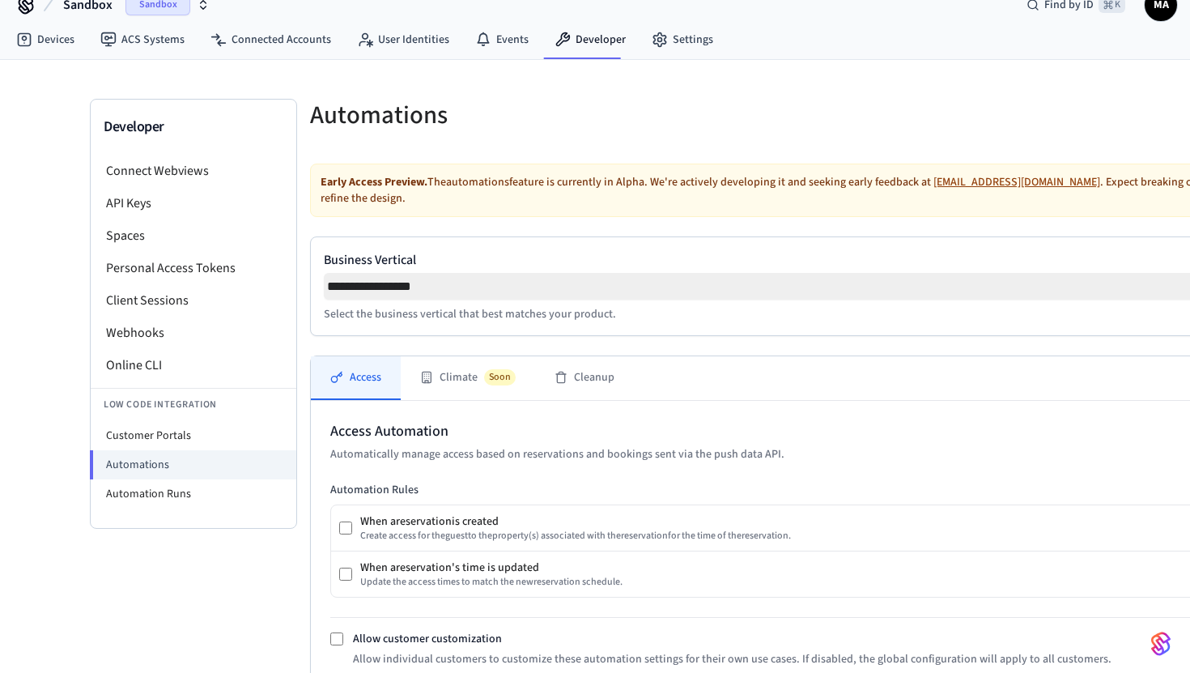
scroll to position [23, 0]
click at [202, 497] on li "Automation Runs" at bounding box center [194, 495] width 206 height 29
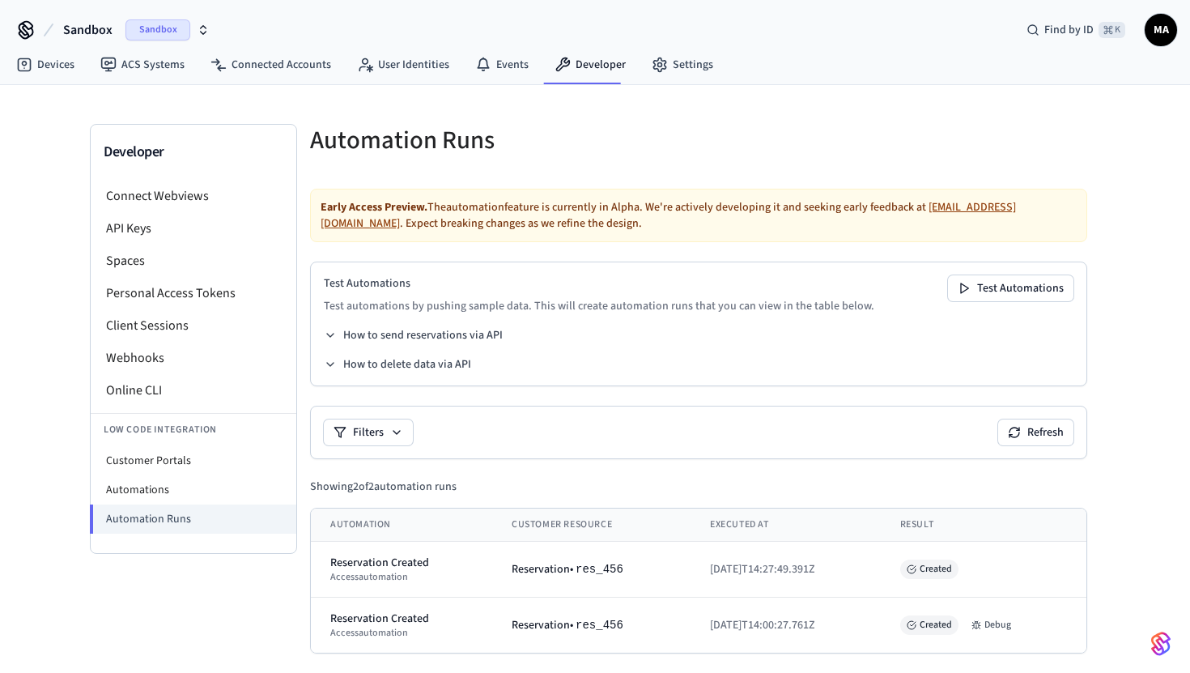
scroll to position [6, 0]
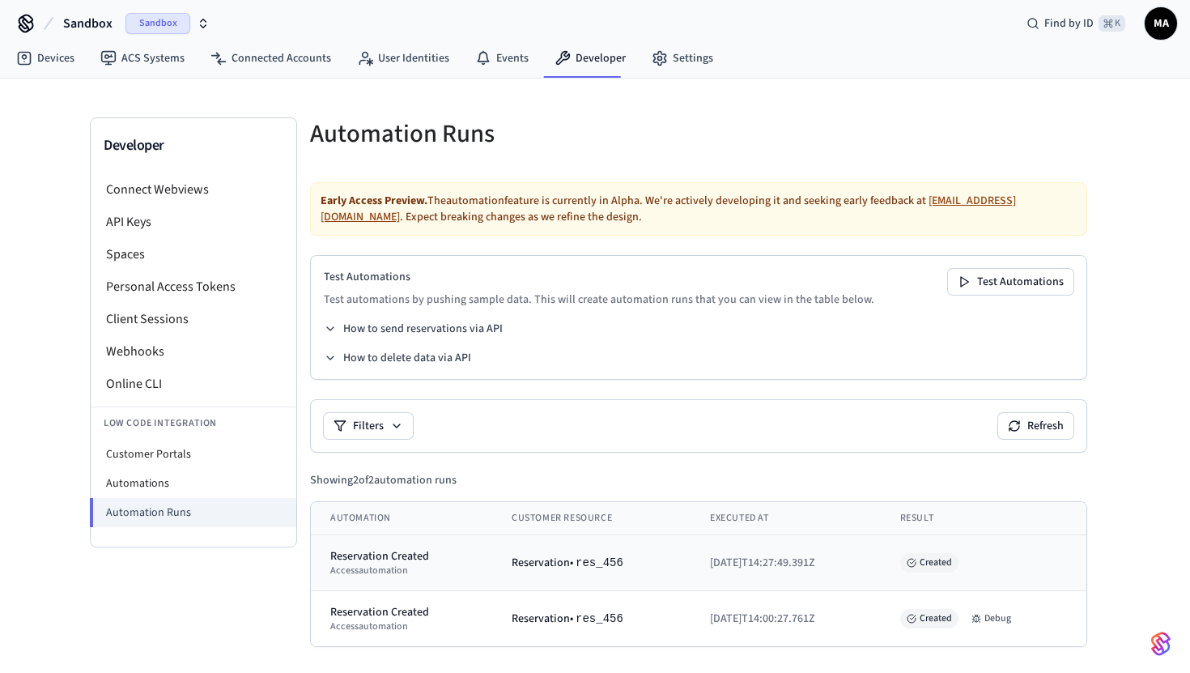
click at [370, 575] on div "access automation" at bounding box center [401, 570] width 143 height 13
click at [907, 556] on div "Created" at bounding box center [984, 562] width 167 height 19
click at [206, 373] on li "Online CLI" at bounding box center [194, 384] width 206 height 32
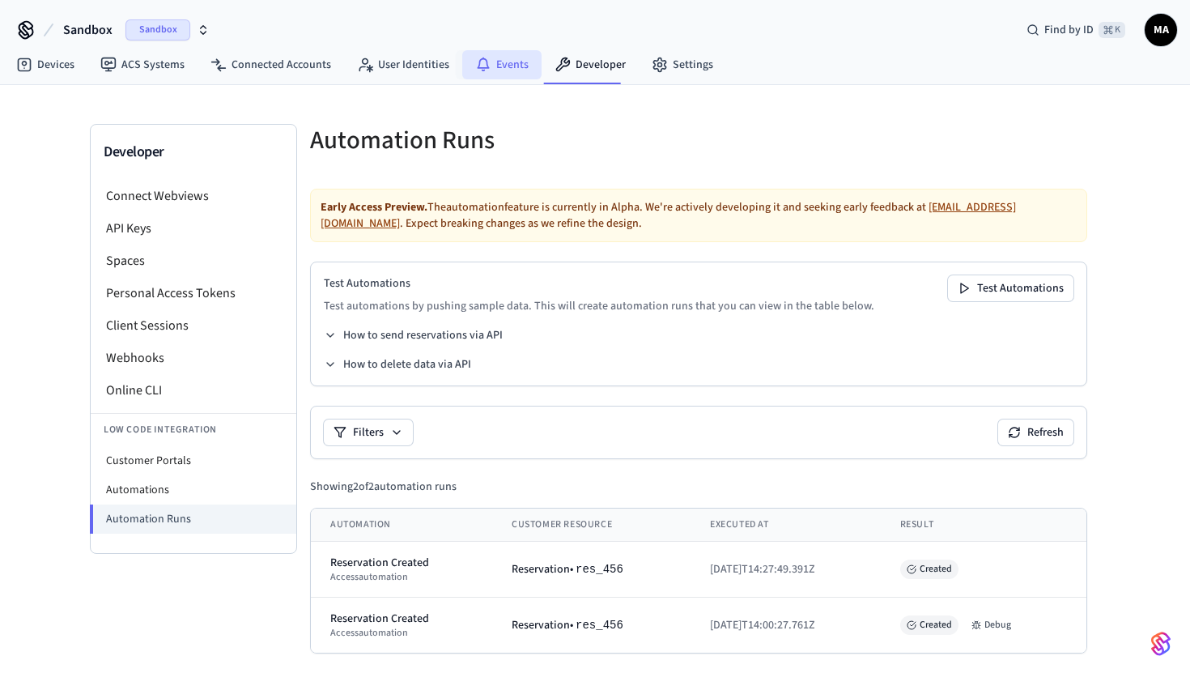
click at [504, 75] on link "Events" at bounding box center [501, 64] width 79 height 29
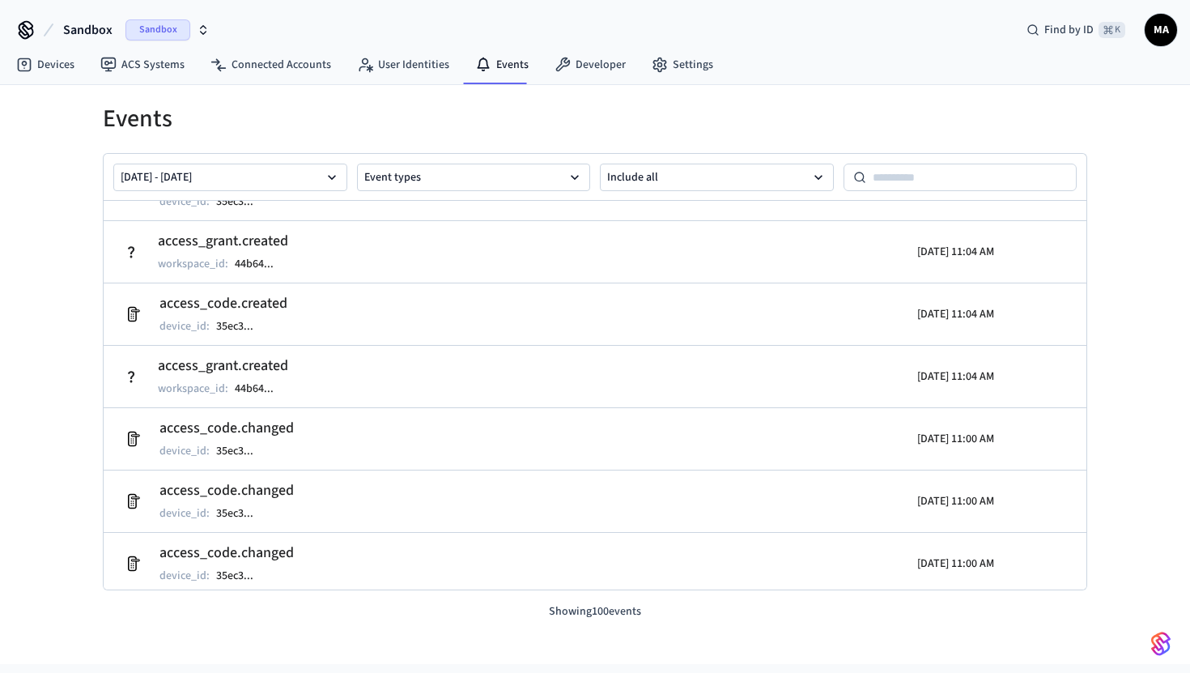
scroll to position [5816, 0]
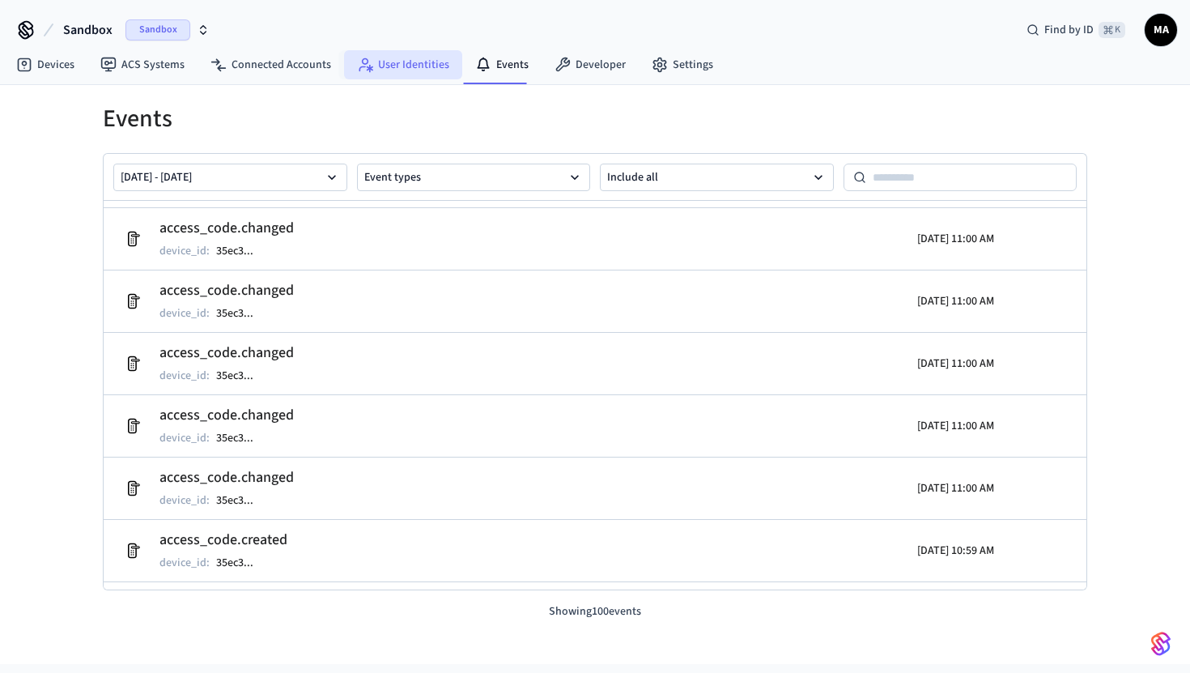
click at [406, 66] on link "User Identities" at bounding box center [403, 64] width 118 height 29
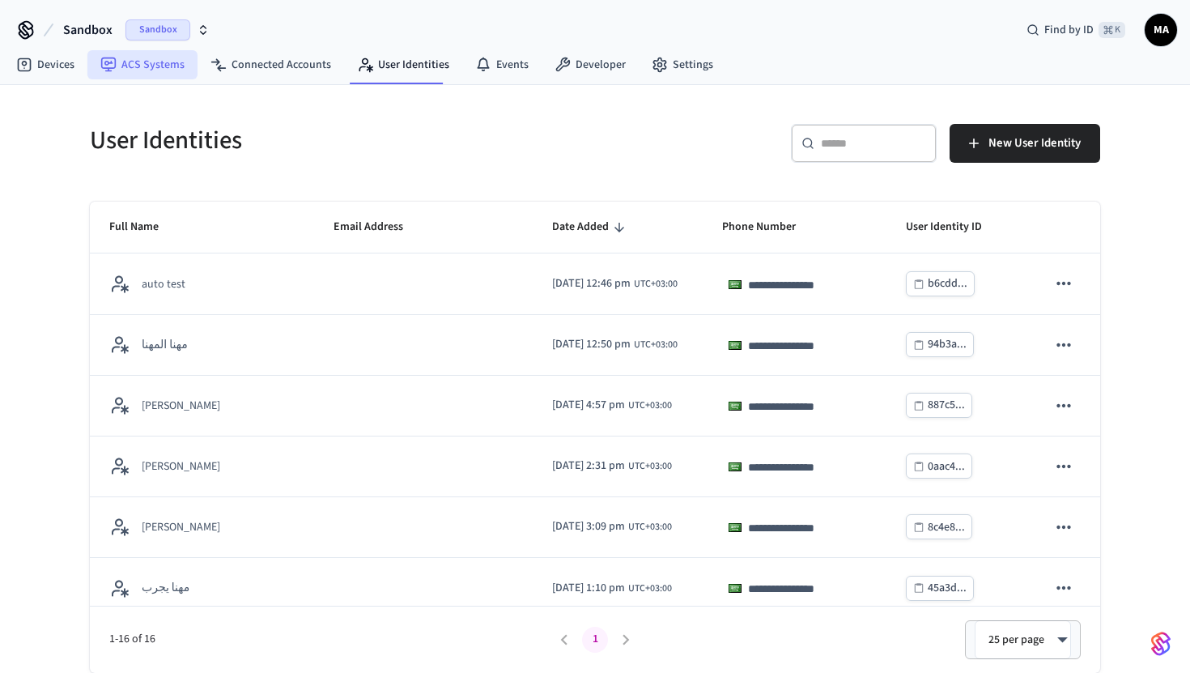
click at [160, 75] on link "ACS Systems" at bounding box center [142, 64] width 110 height 29
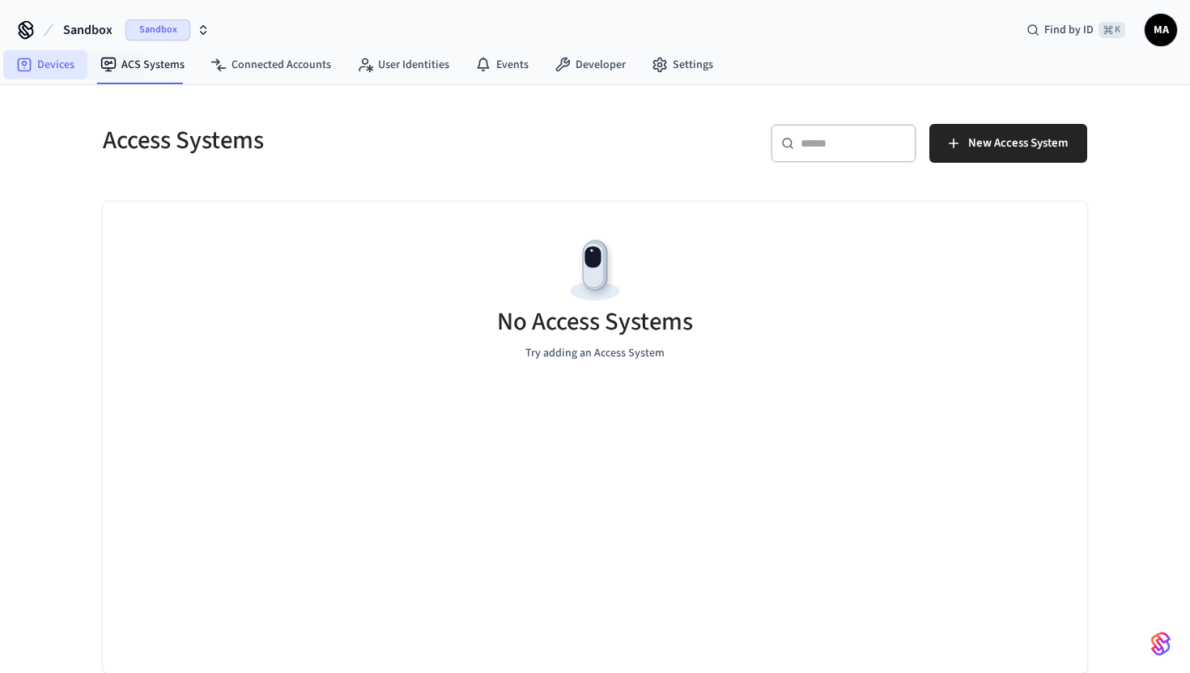
click at [32, 66] on link "Devices" at bounding box center [45, 64] width 84 height 29
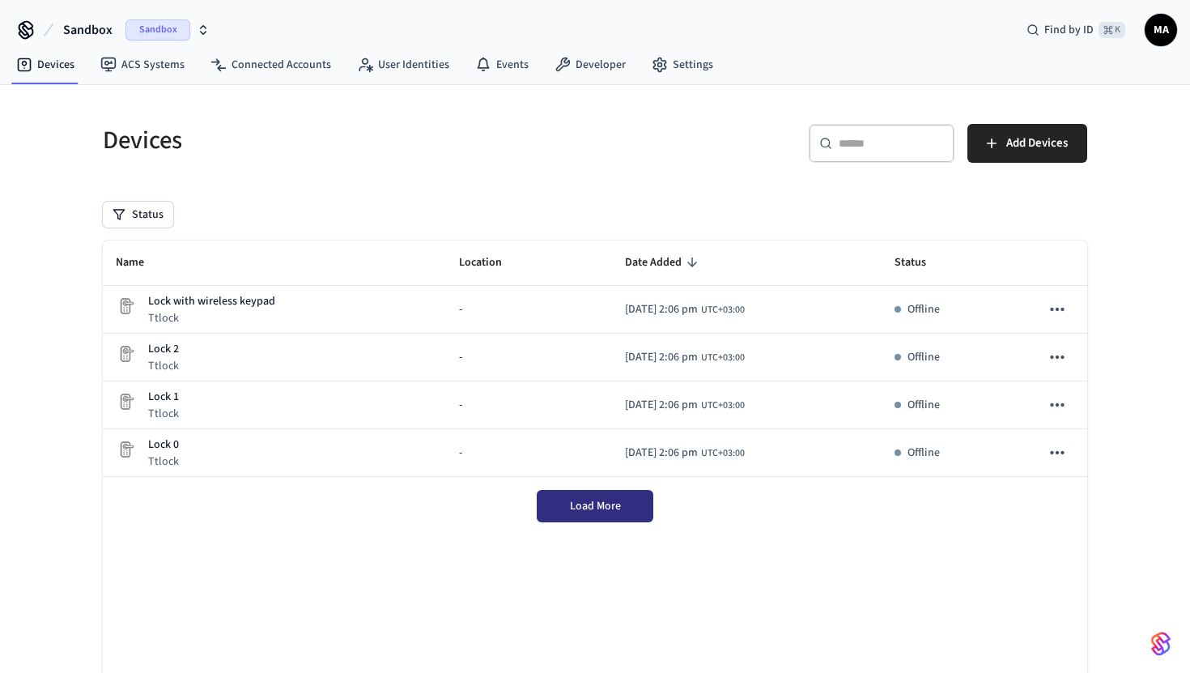
click at [623, 519] on button "Load More" at bounding box center [595, 506] width 117 height 32
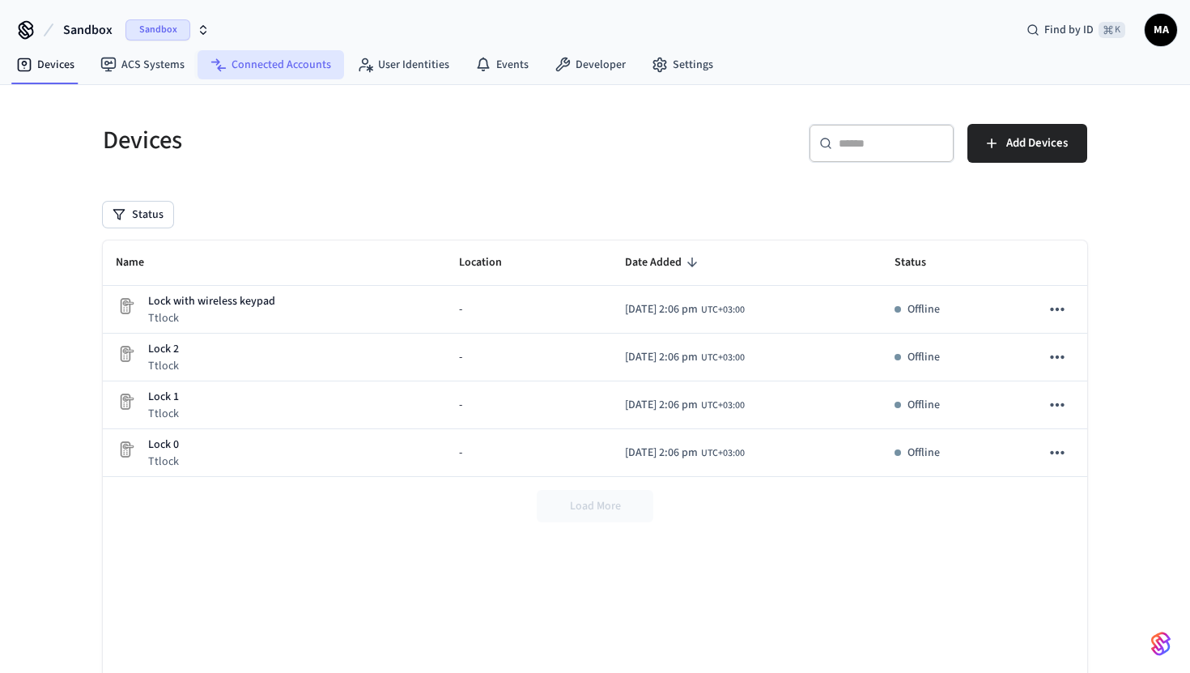
click at [243, 72] on link "Connected Accounts" at bounding box center [271, 64] width 147 height 29
